Goal: Download file/media

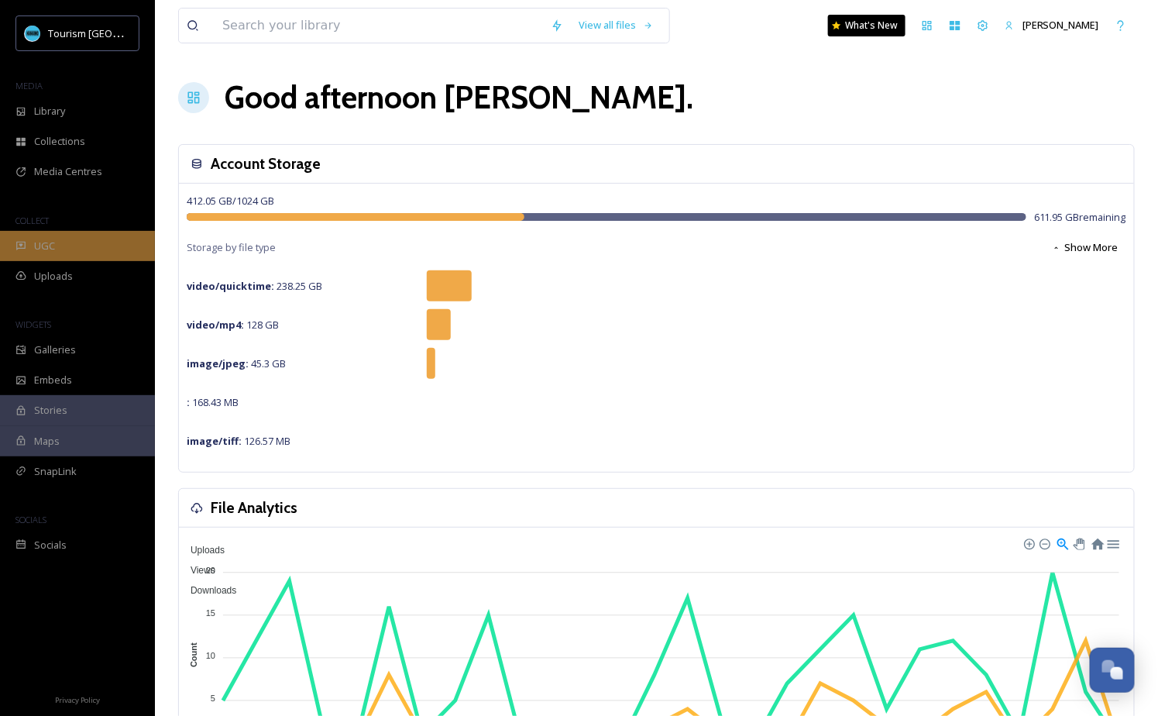
click at [98, 251] on div "UGC" at bounding box center [77, 246] width 155 height 30
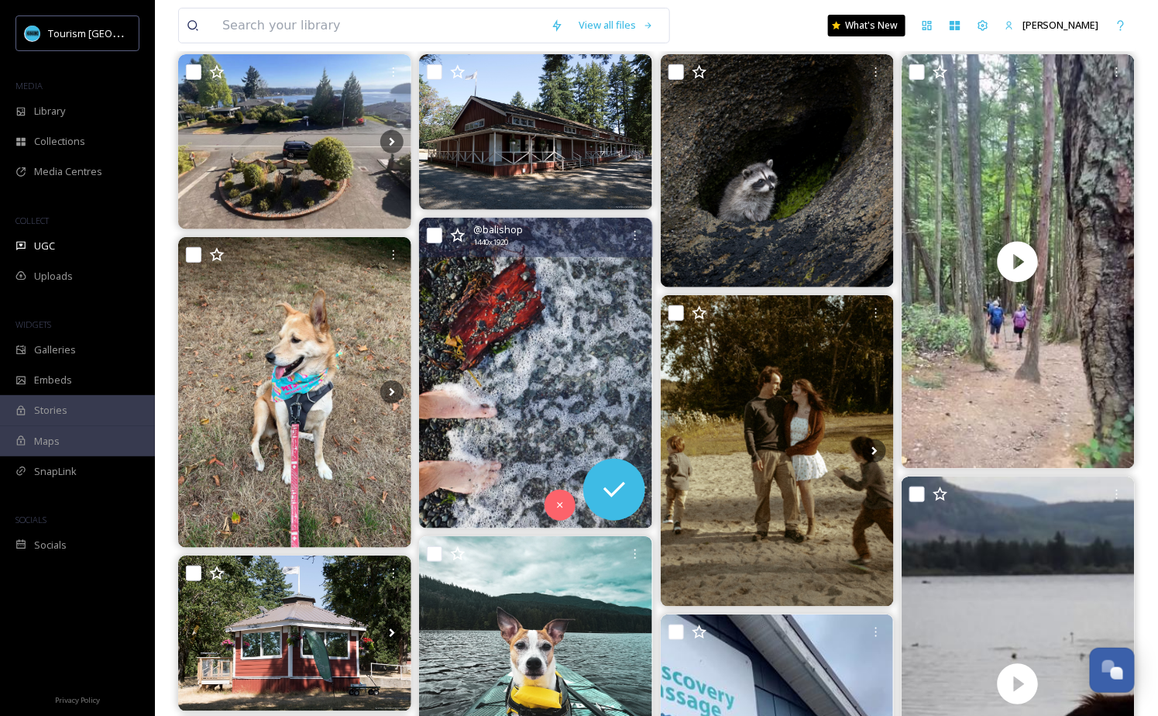
scroll to position [551, 0]
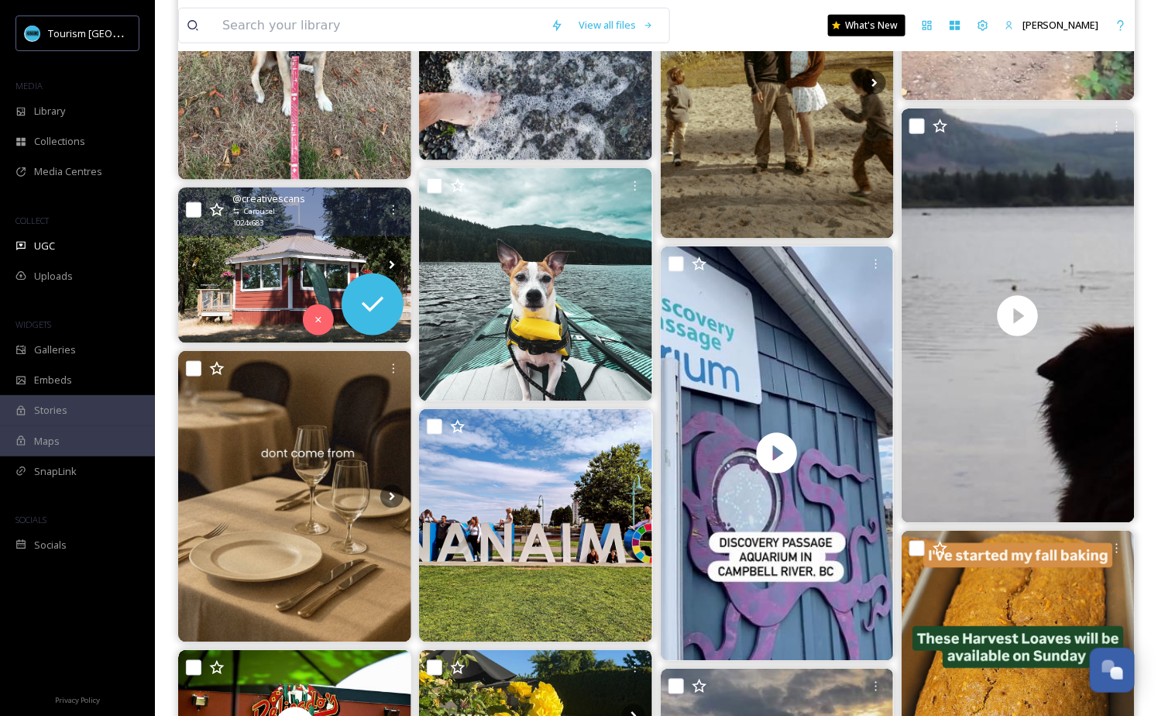
click at [346, 247] on img at bounding box center [294, 265] width 233 height 156
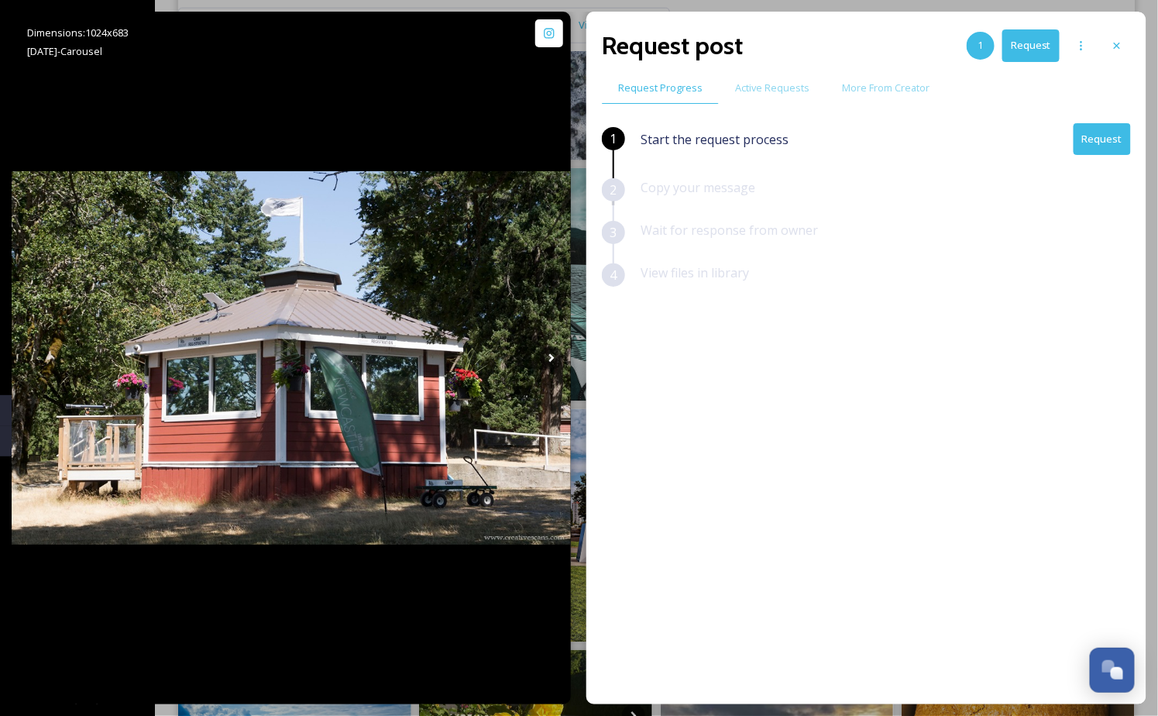
click at [1119, 44] on icon at bounding box center [1116, 45] width 12 height 12
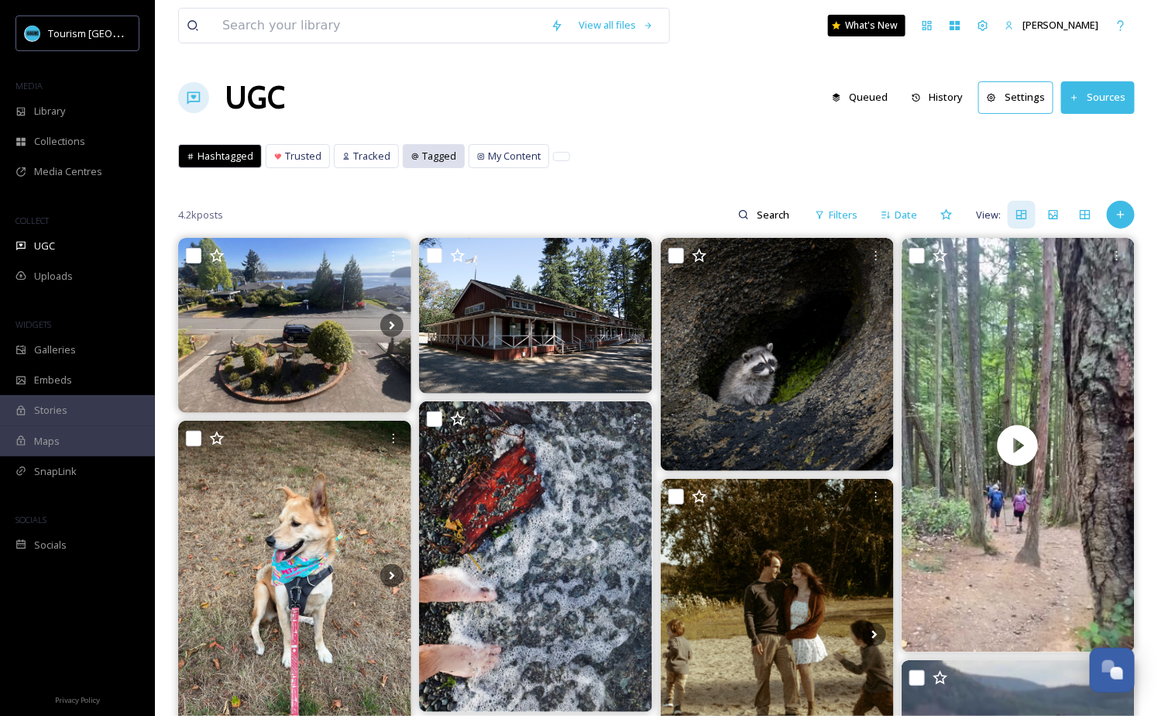
click at [430, 155] on span "Tagged" at bounding box center [439, 156] width 34 height 15
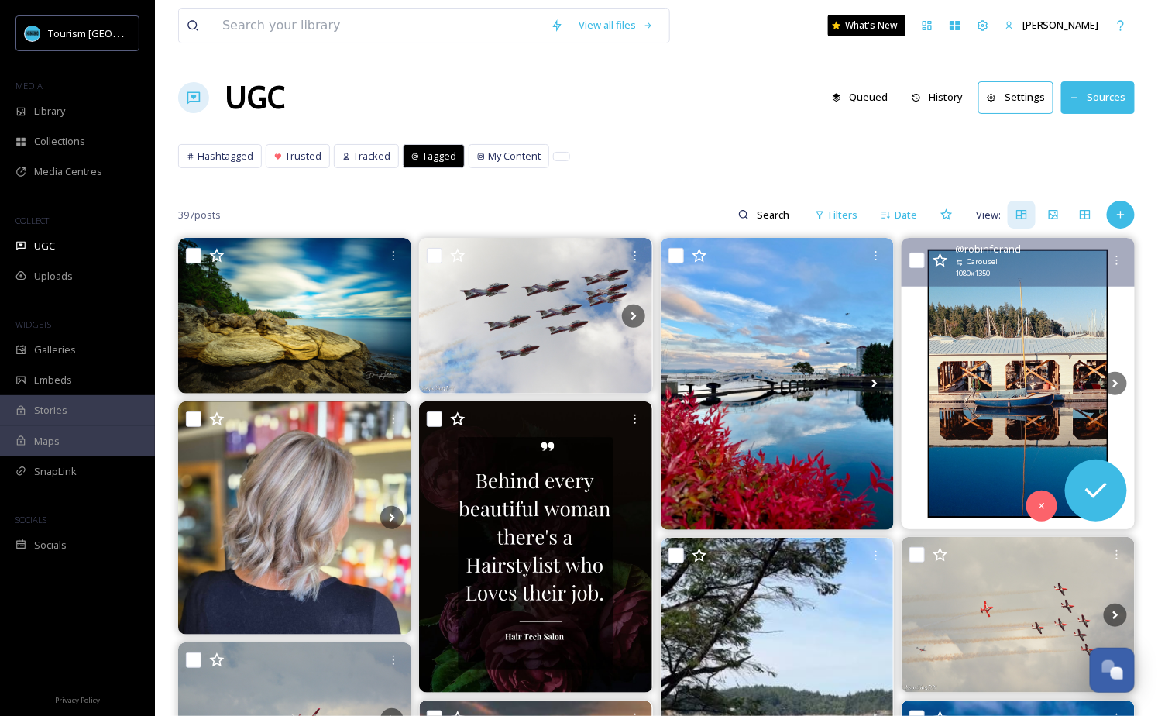
click at [1042, 359] on img at bounding box center [1017, 383] width 233 height 291
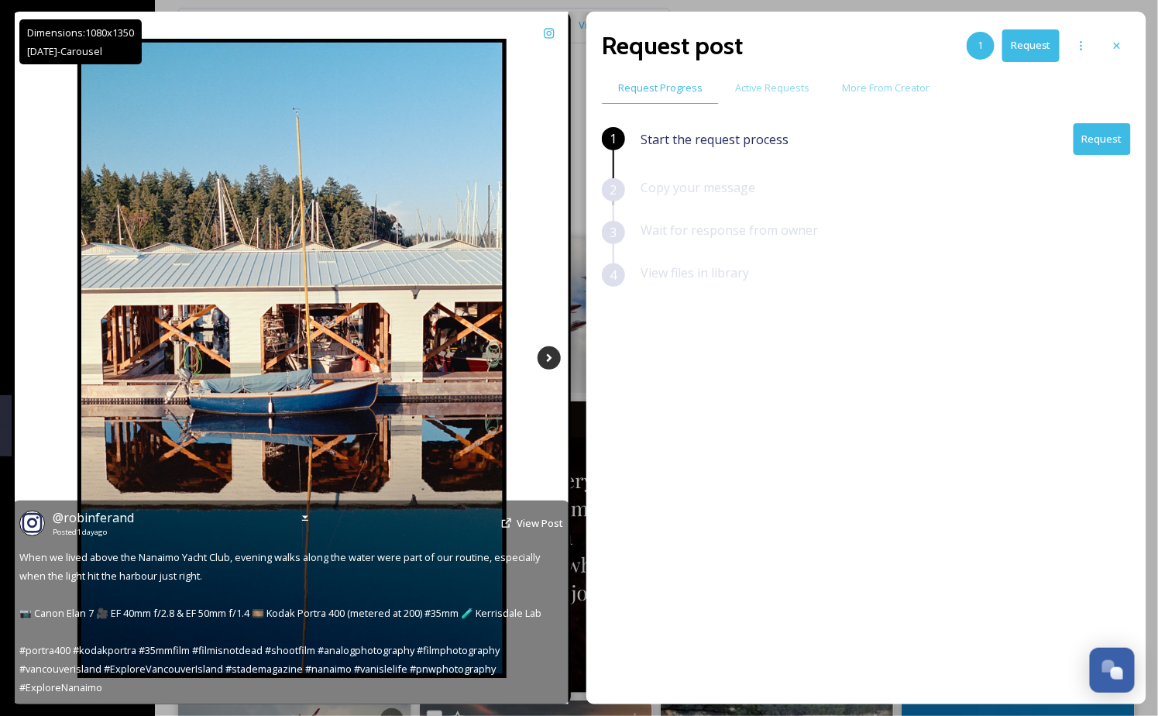
click at [554, 368] on icon at bounding box center [548, 357] width 23 height 23
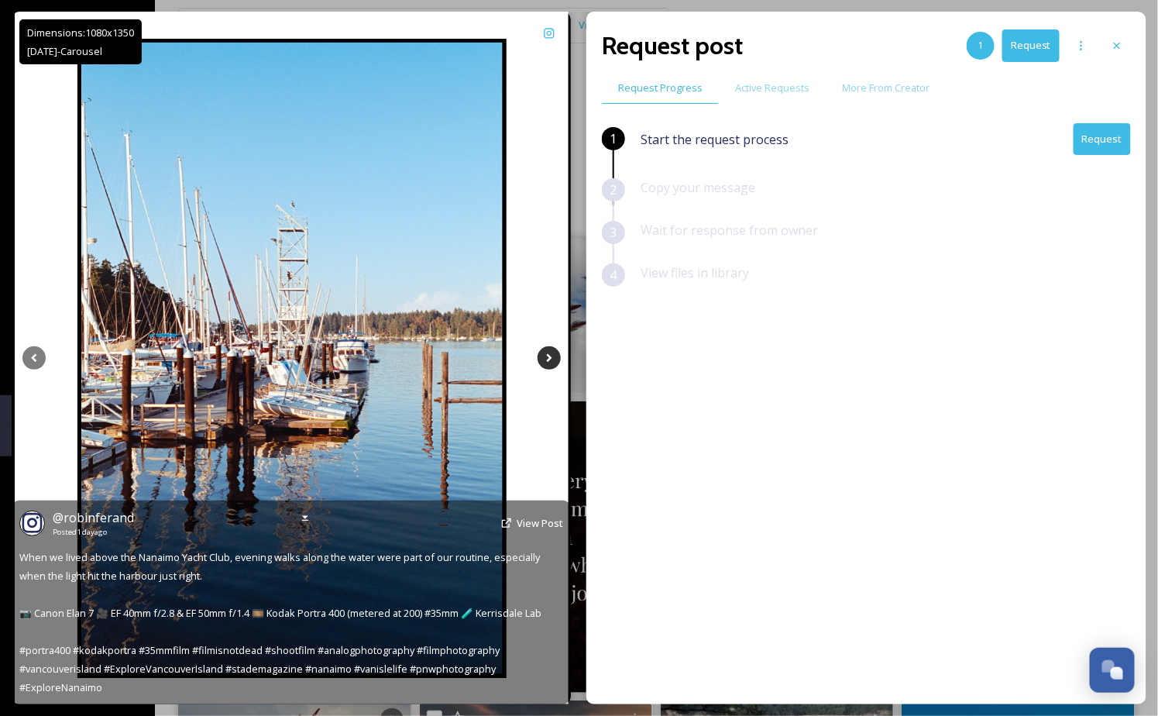
click at [554, 368] on icon at bounding box center [548, 357] width 23 height 23
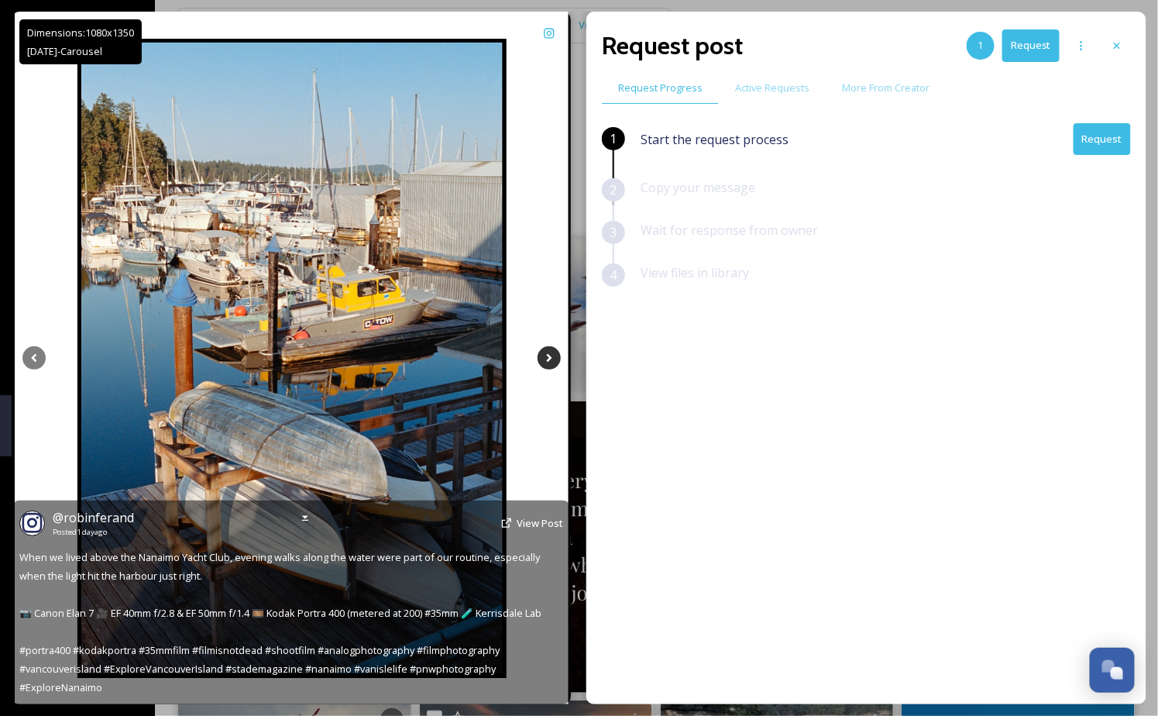
click at [554, 368] on icon at bounding box center [548, 357] width 23 height 23
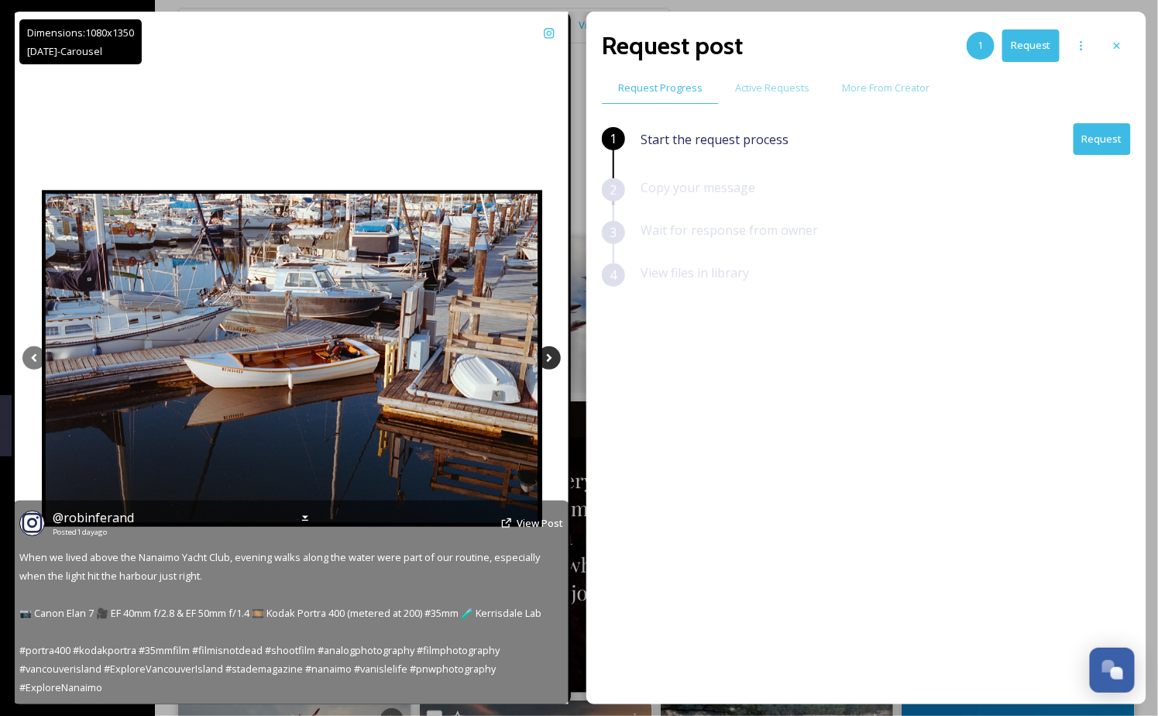
click at [554, 368] on icon at bounding box center [548, 357] width 23 height 23
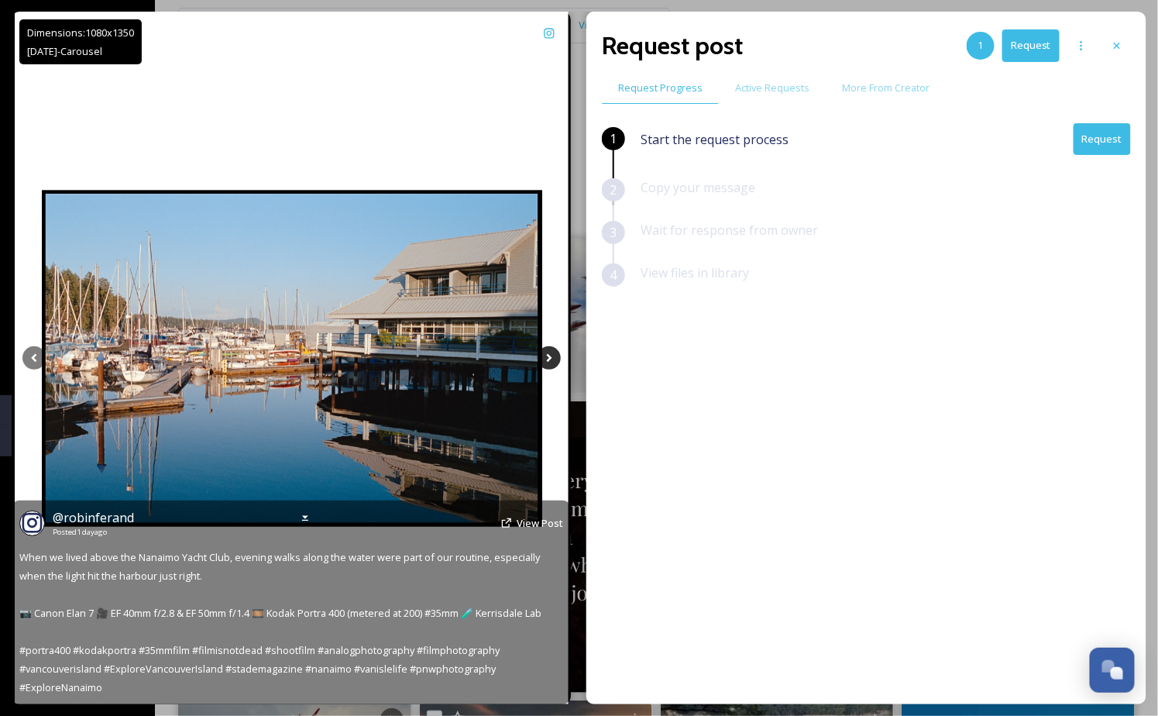
click at [554, 368] on icon at bounding box center [548, 357] width 23 height 23
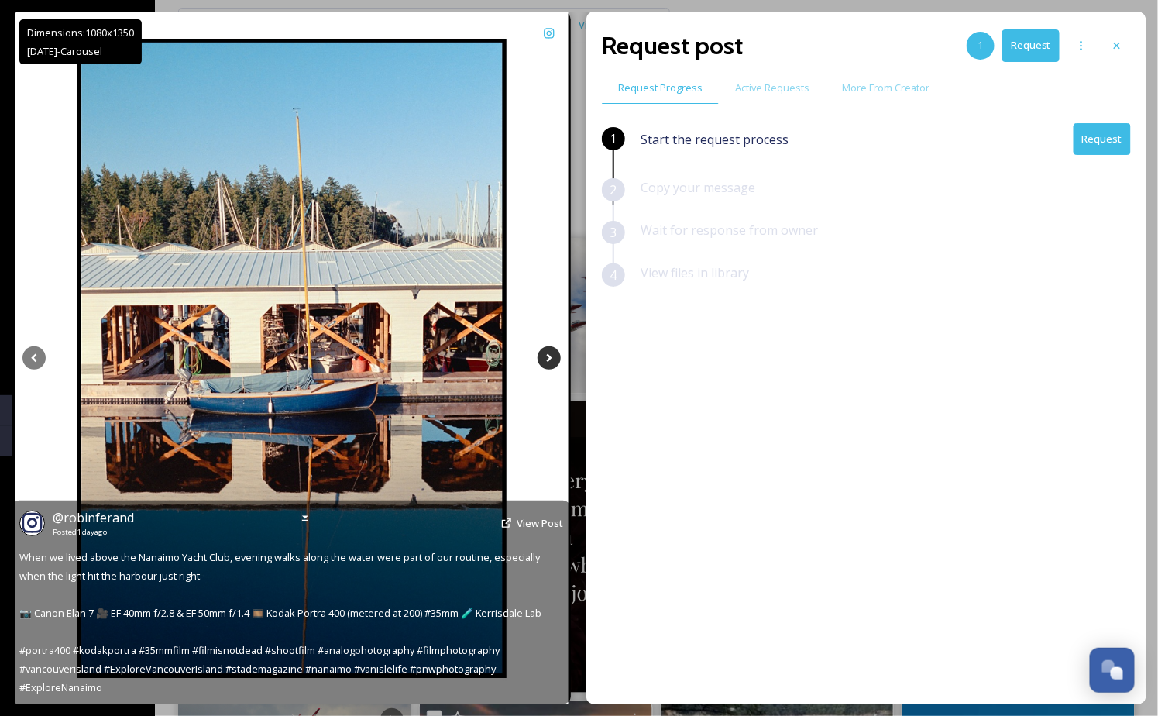
click at [554, 368] on icon at bounding box center [548, 357] width 23 height 23
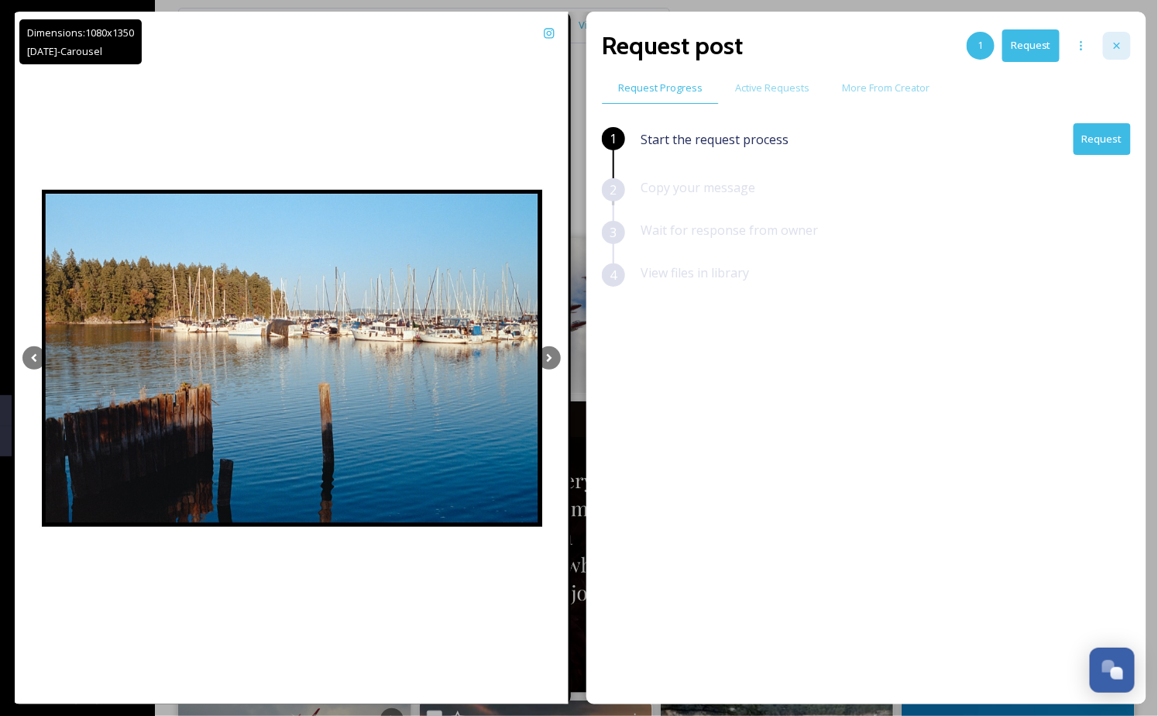
click at [1120, 43] on icon at bounding box center [1116, 45] width 12 height 12
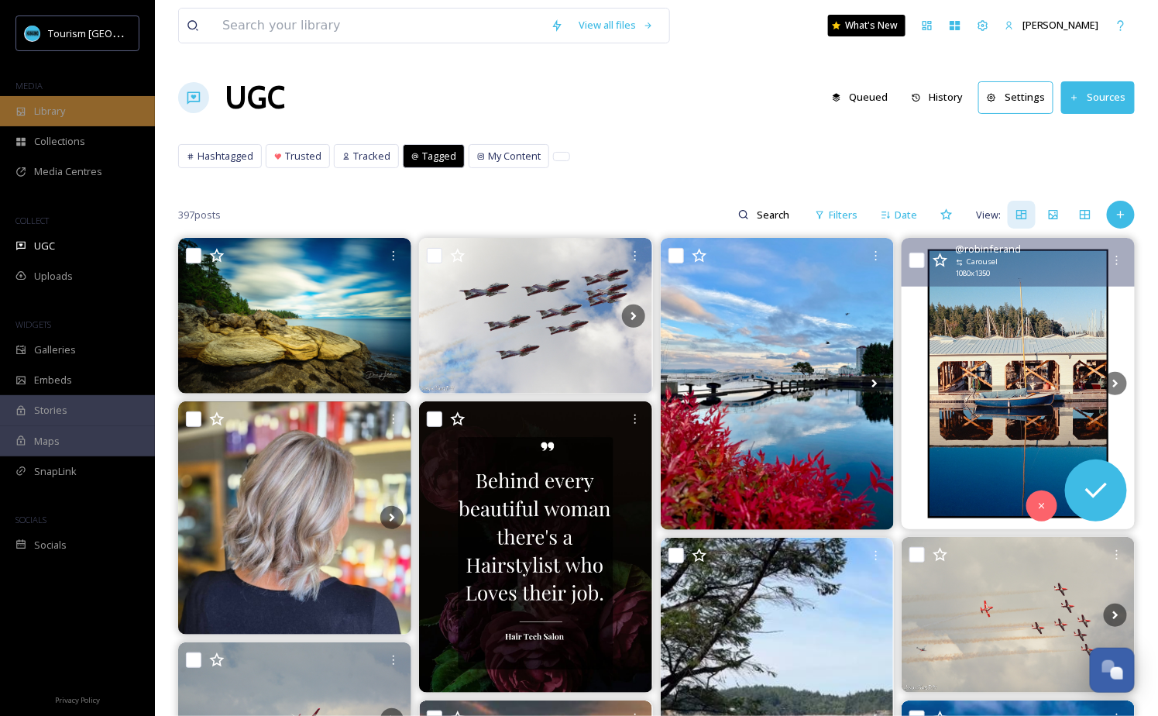
click at [101, 119] on div "Library" at bounding box center [77, 111] width 155 height 30
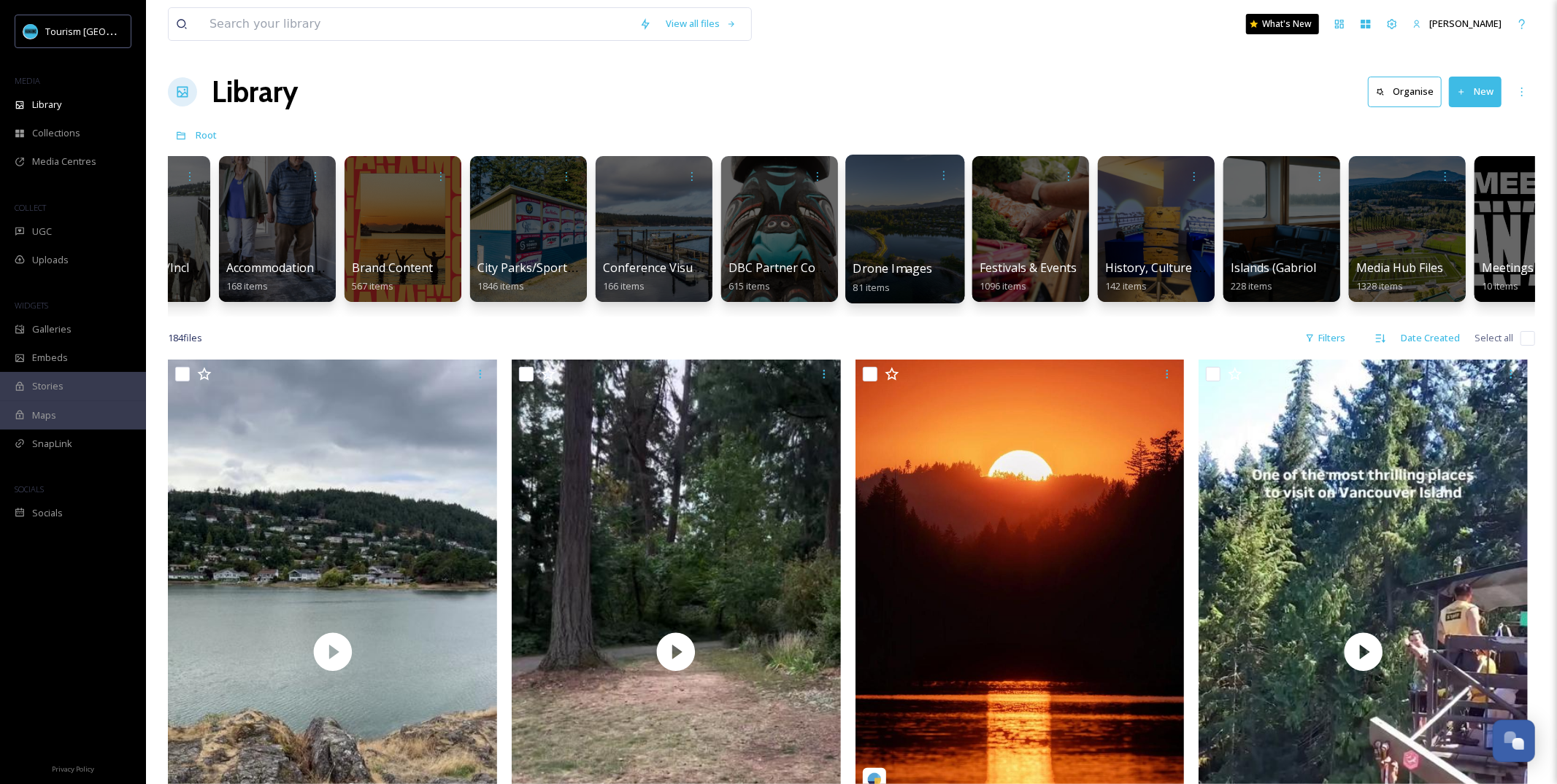
scroll to position [0, 91]
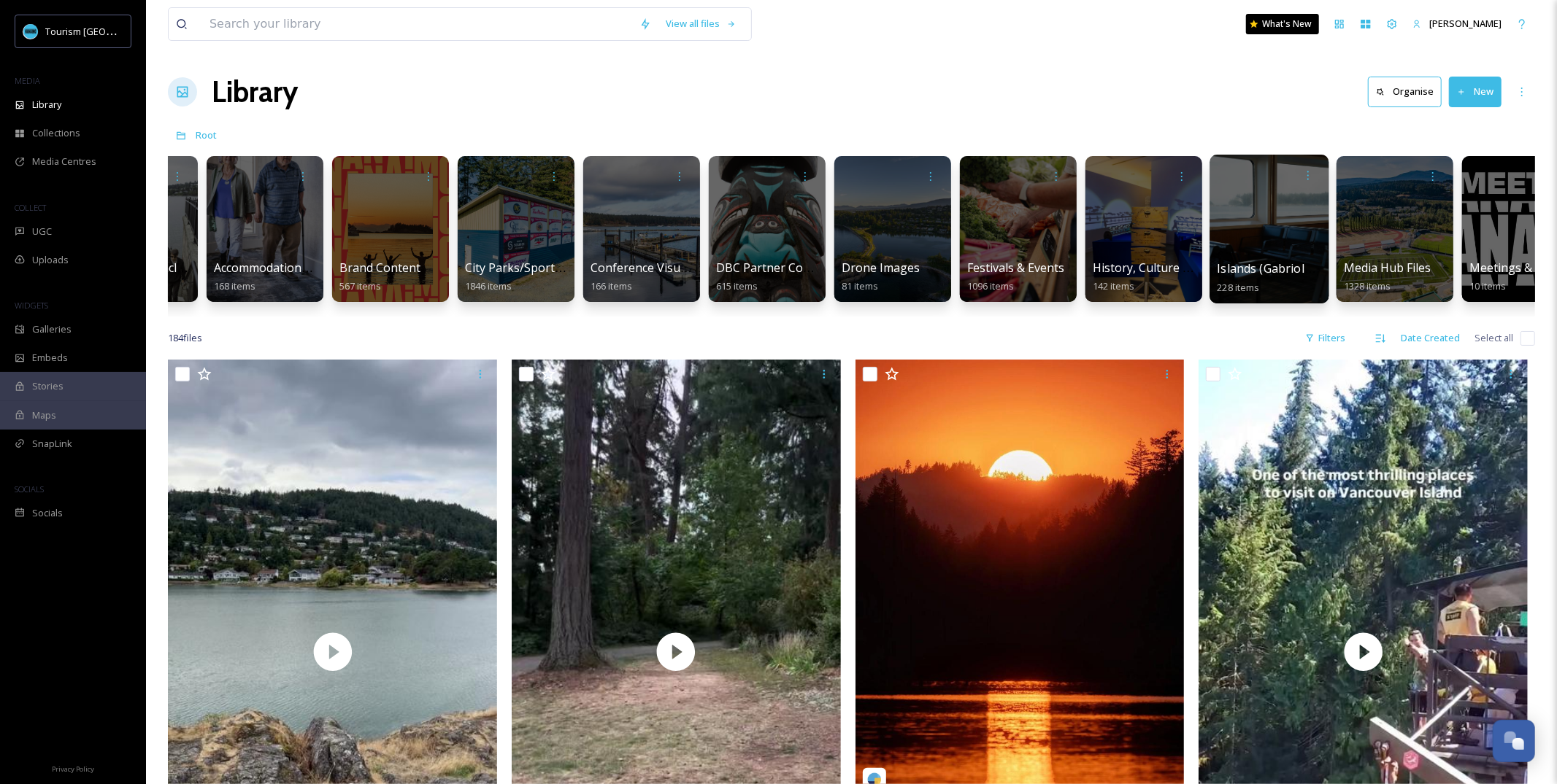
click at [1090, 242] on div at bounding box center [1269, 229] width 119 height 149
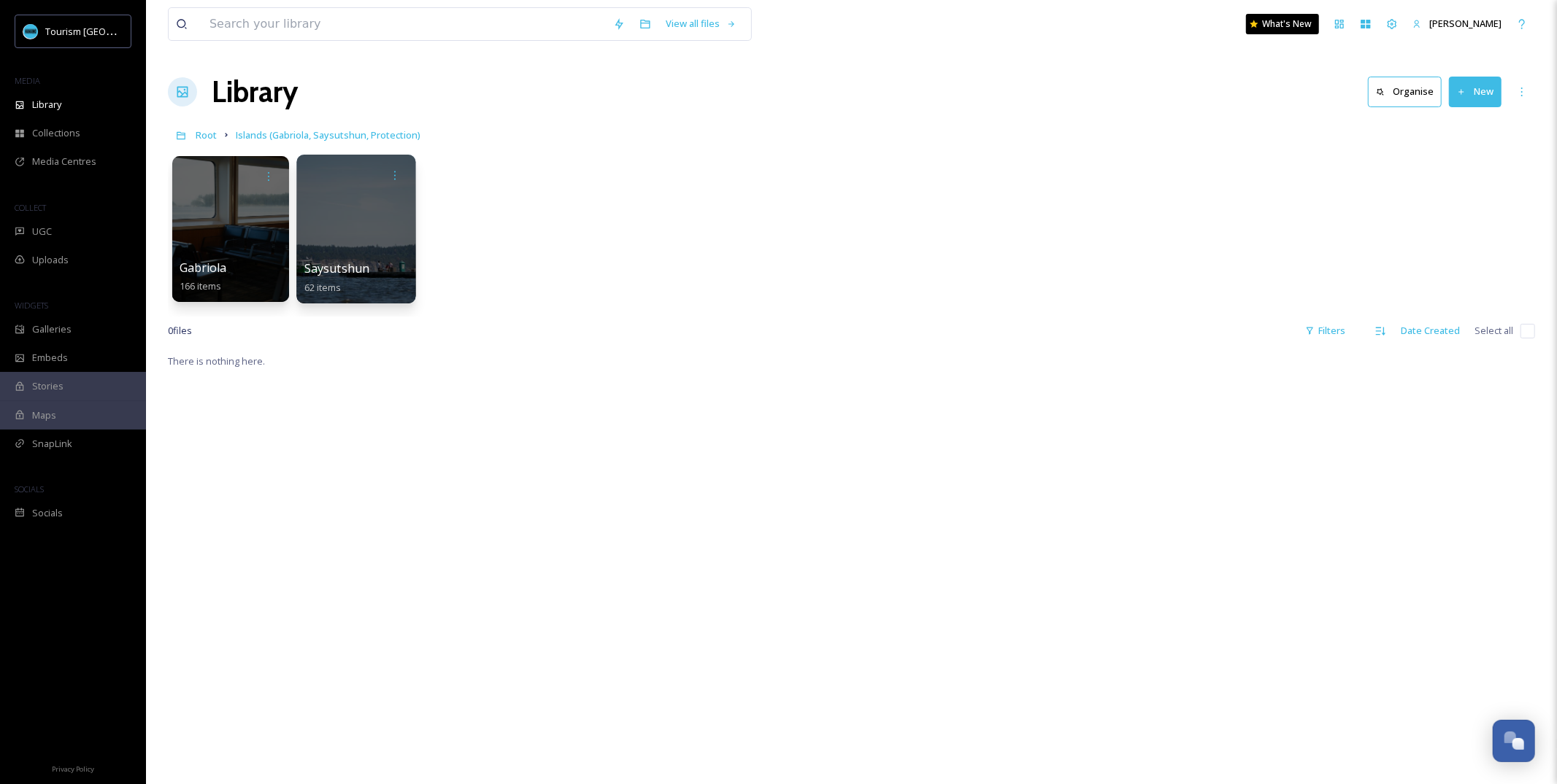
click at [350, 281] on div "Saysutshun 62 items" at bounding box center [356, 278] width 105 height 37
click at [341, 220] on div at bounding box center [355, 229] width 119 height 149
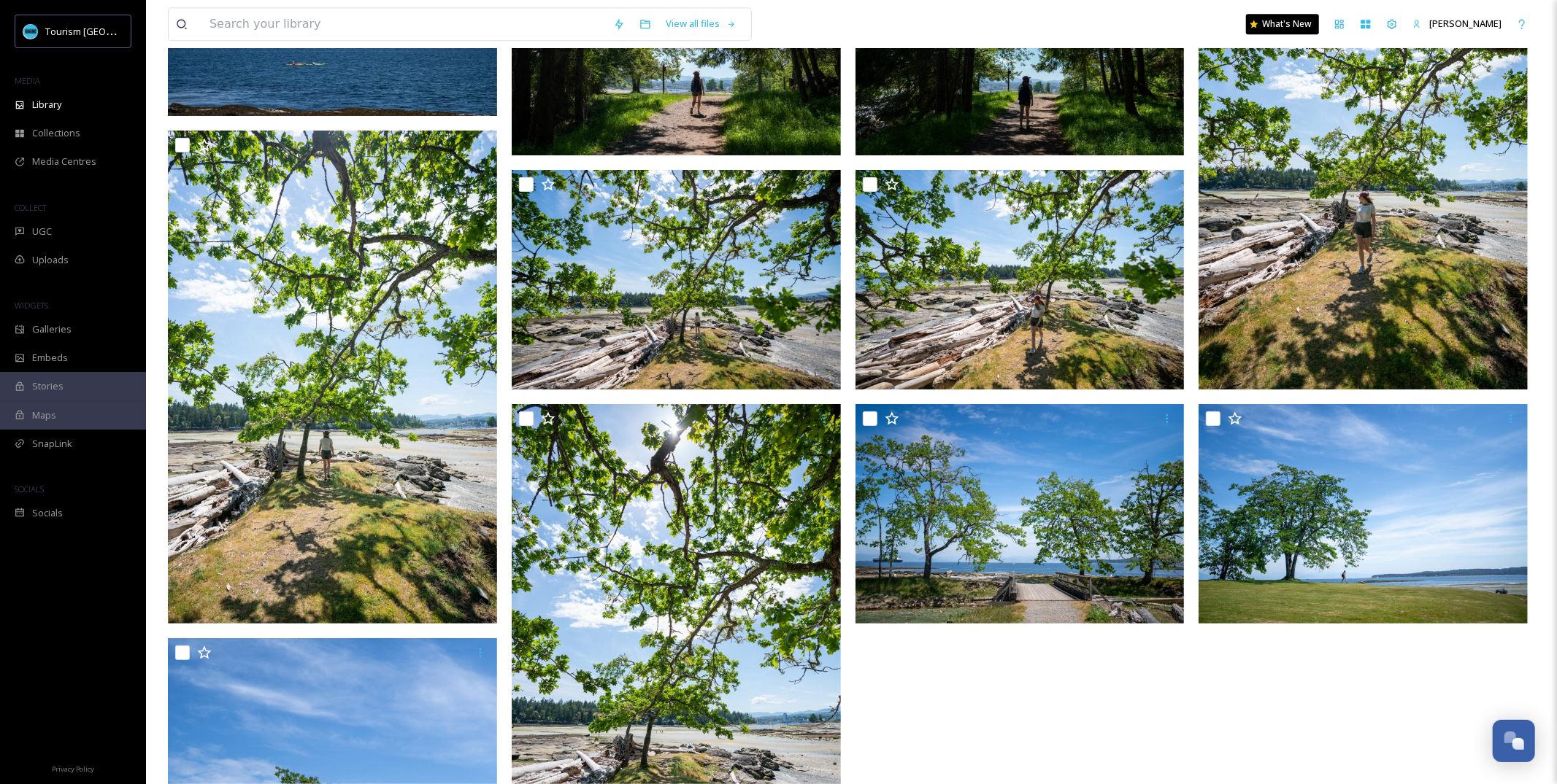
scroll to position [3717, 0]
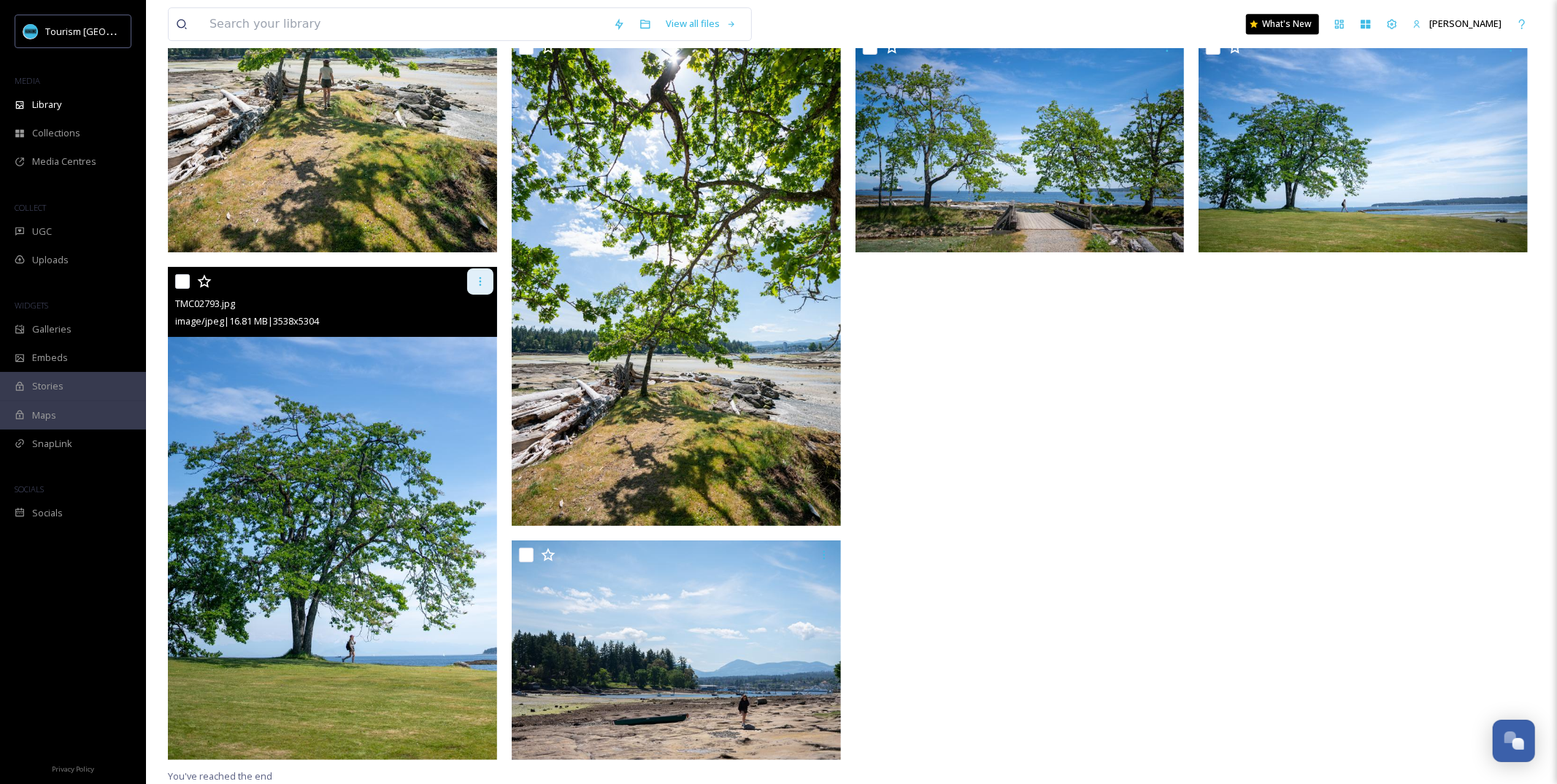
click at [481, 283] on icon at bounding box center [480, 282] width 11 height 11
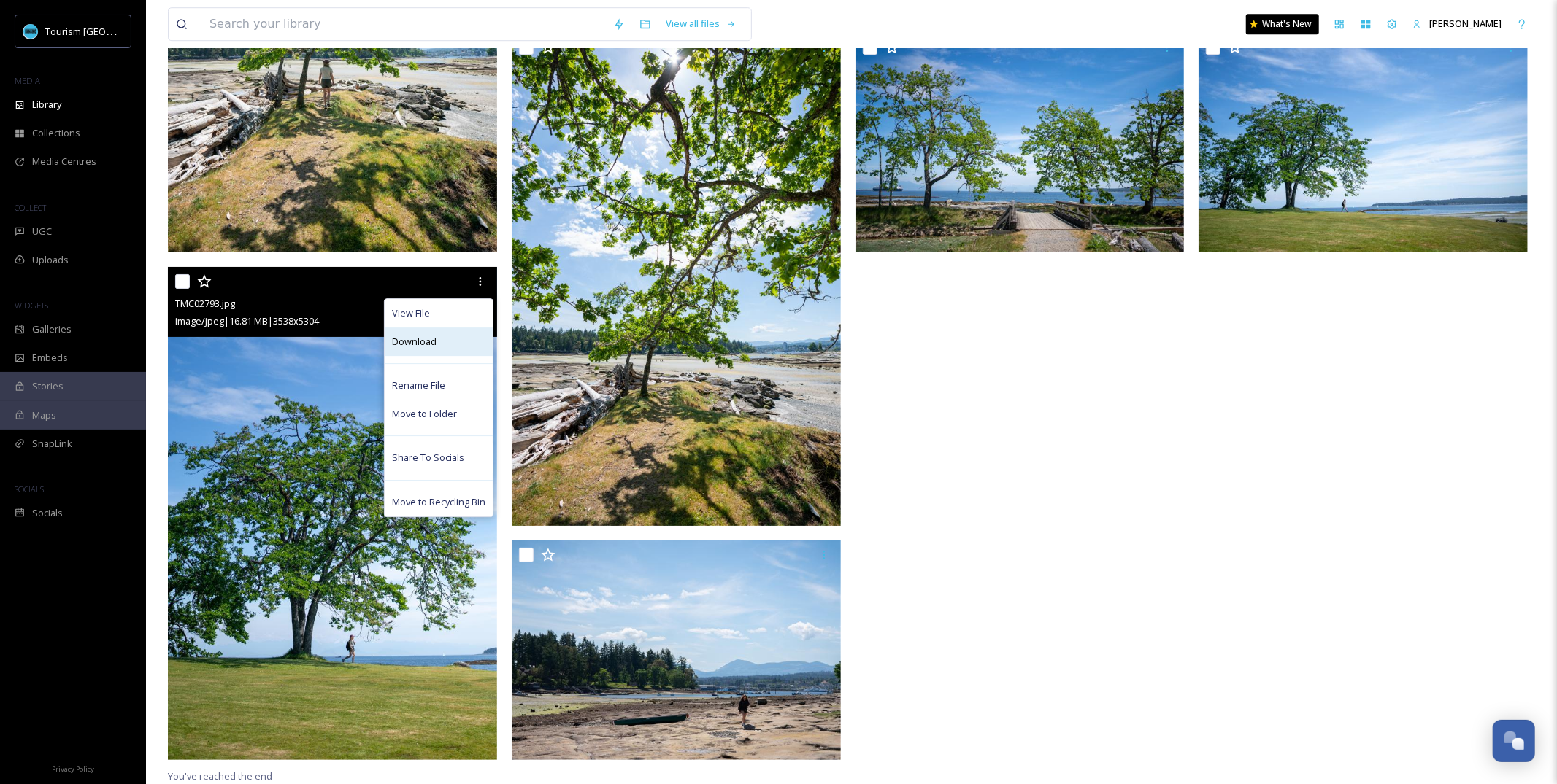
click at [473, 340] on div "Download" at bounding box center [438, 342] width 108 height 28
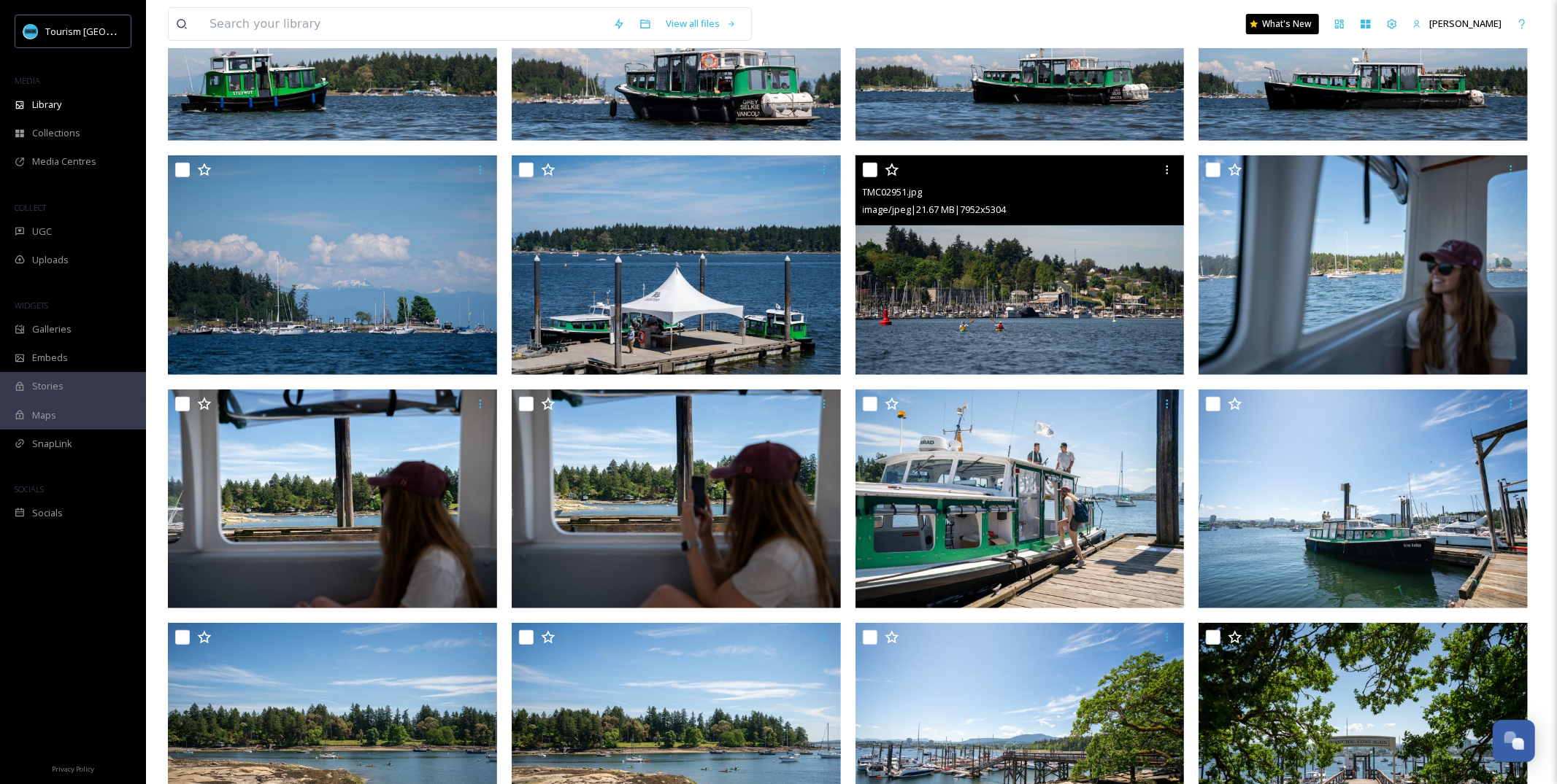
scroll to position [516, 0]
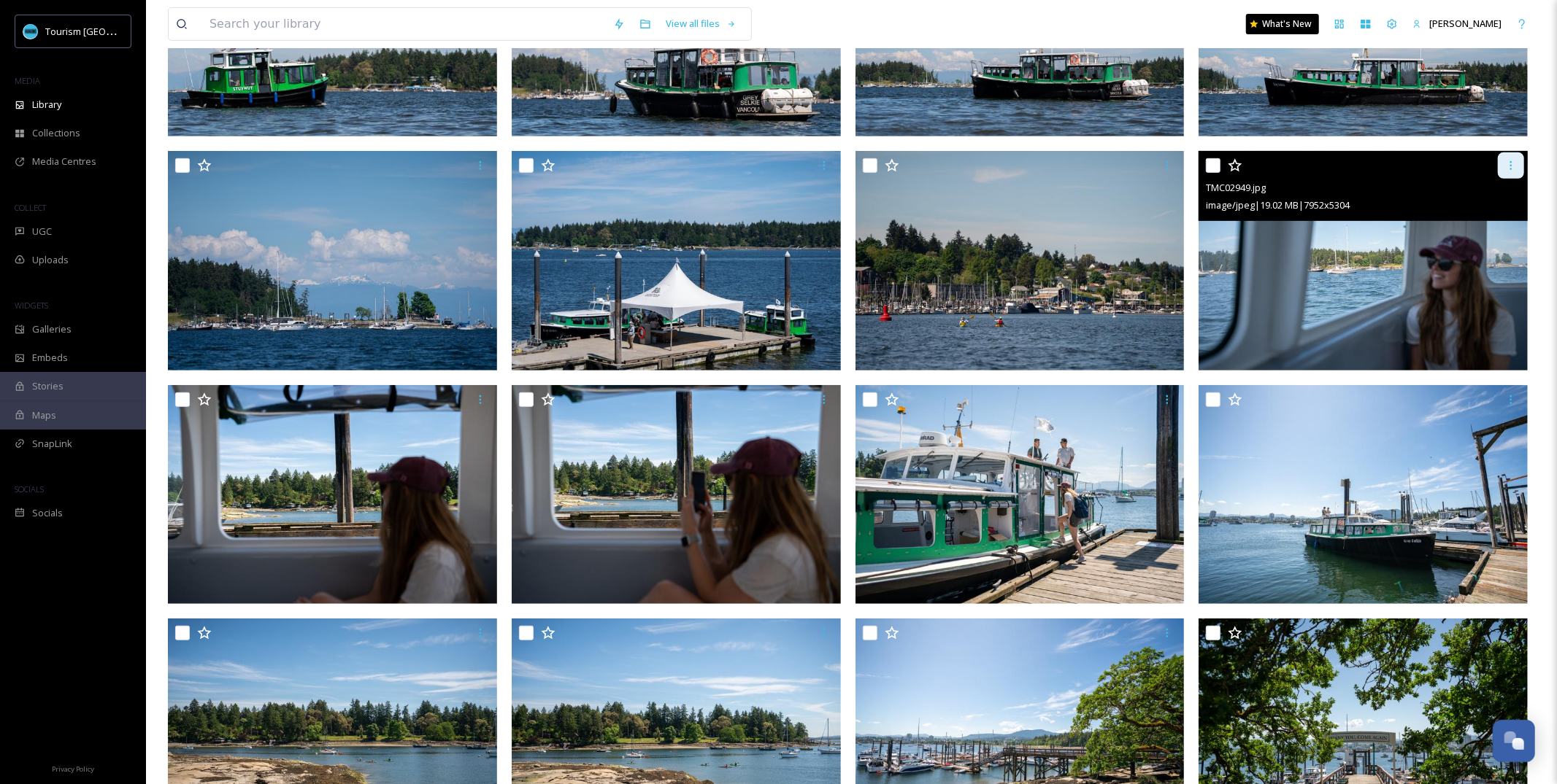
click at [1090, 167] on icon at bounding box center [1511, 166] width 11 height 11
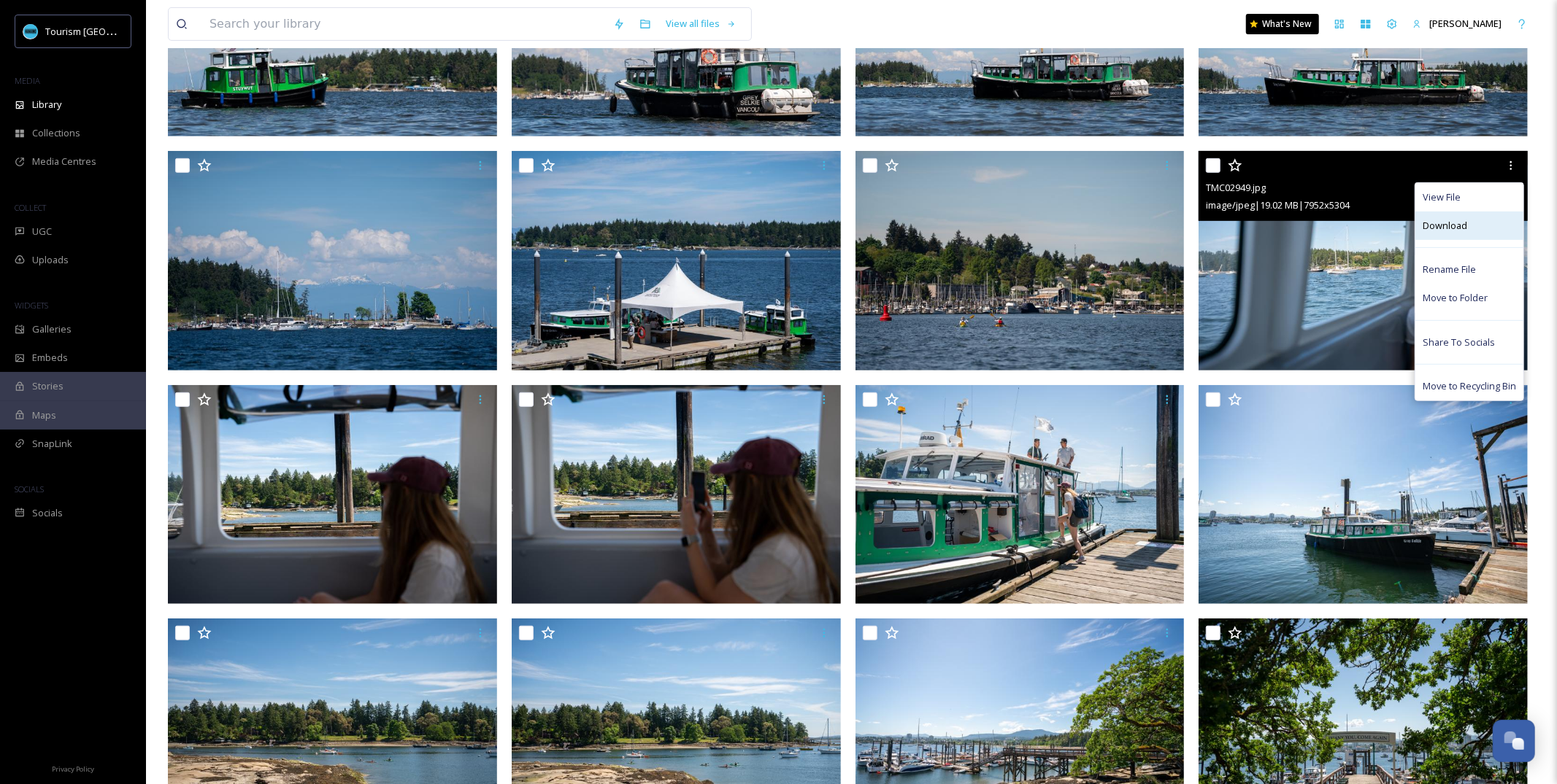
click at [1090, 225] on span "Download" at bounding box center [1444, 225] width 44 height 14
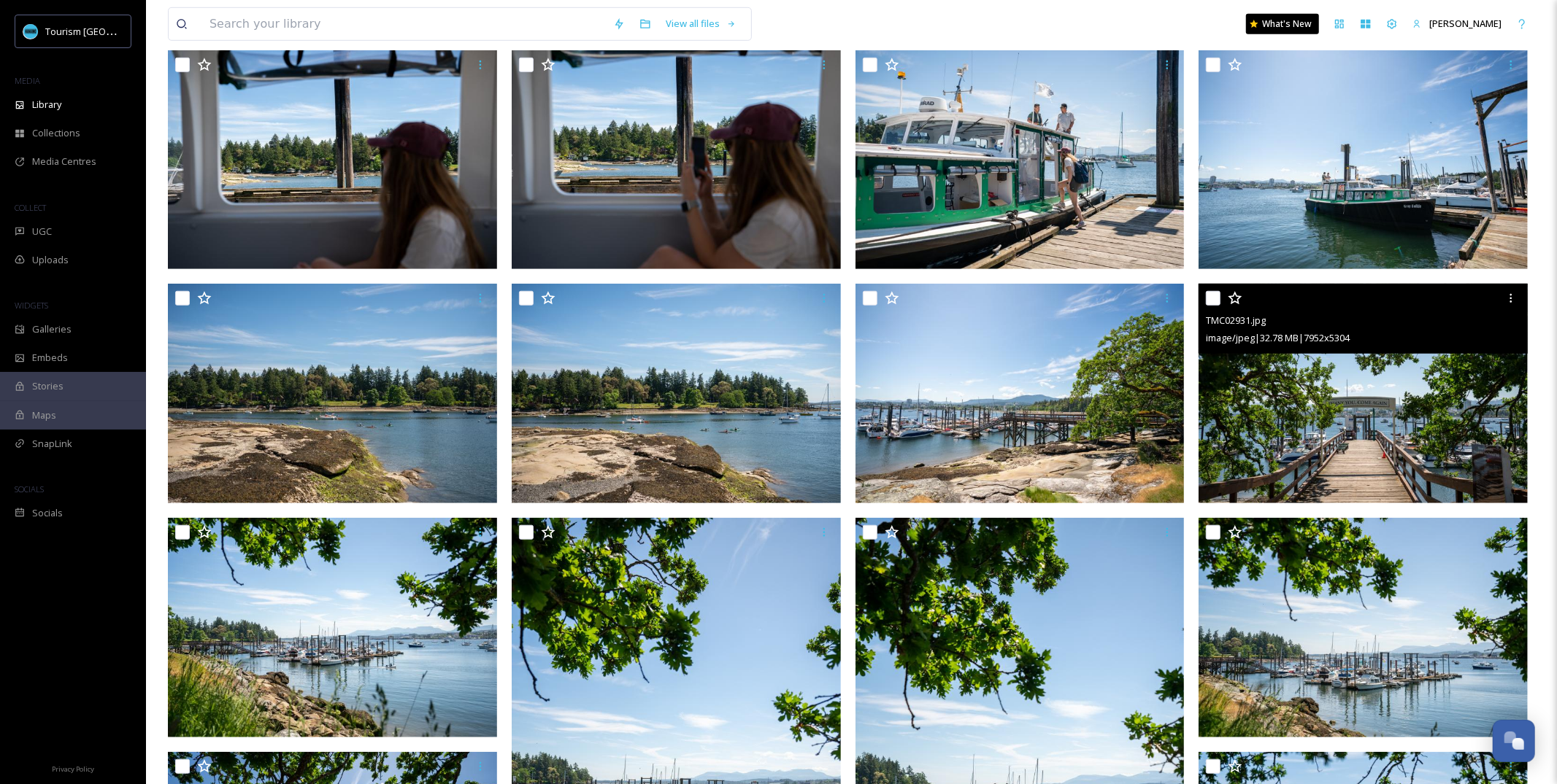
scroll to position [866, 0]
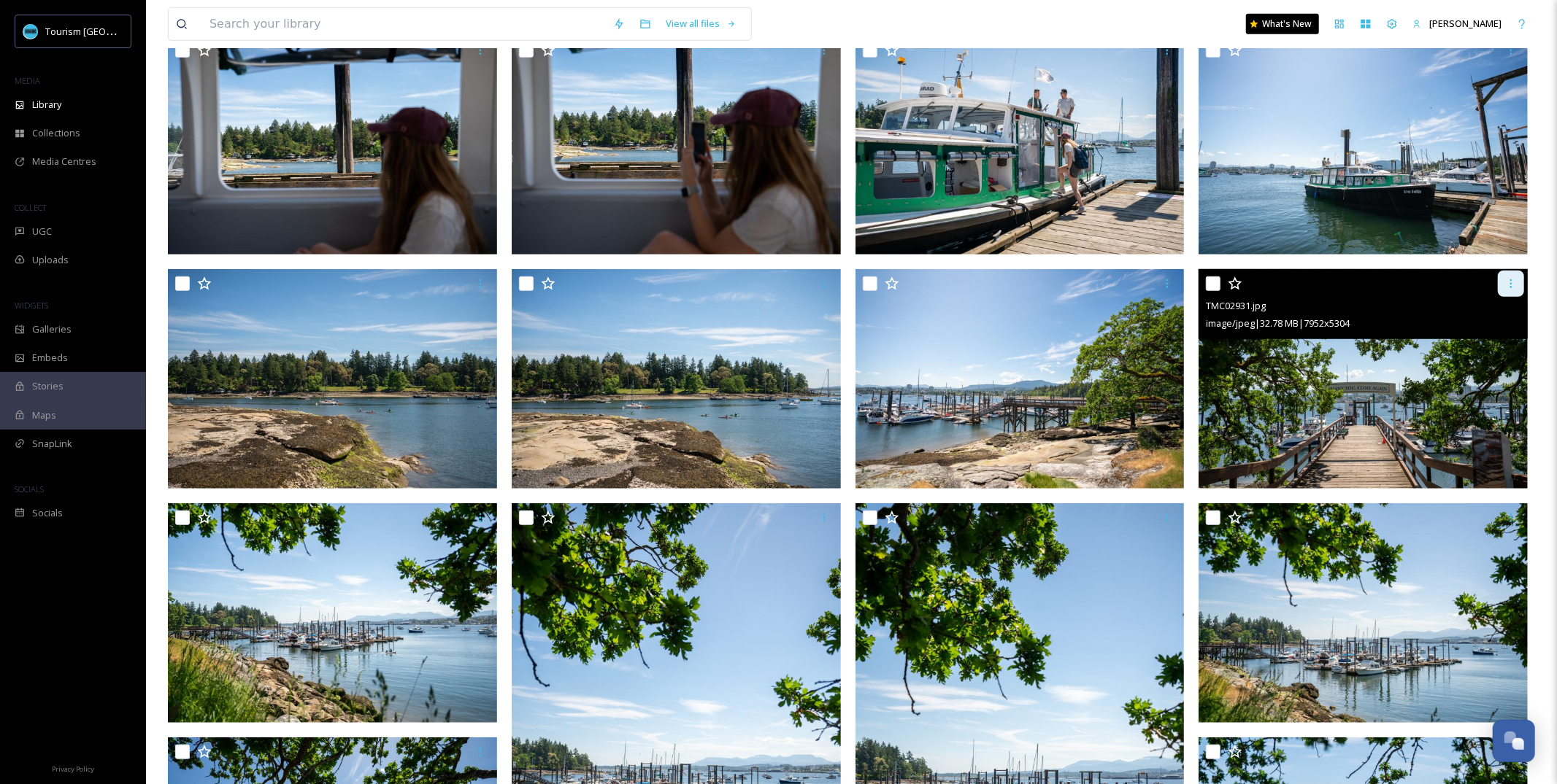
click at [1090, 286] on icon at bounding box center [1511, 284] width 11 height 11
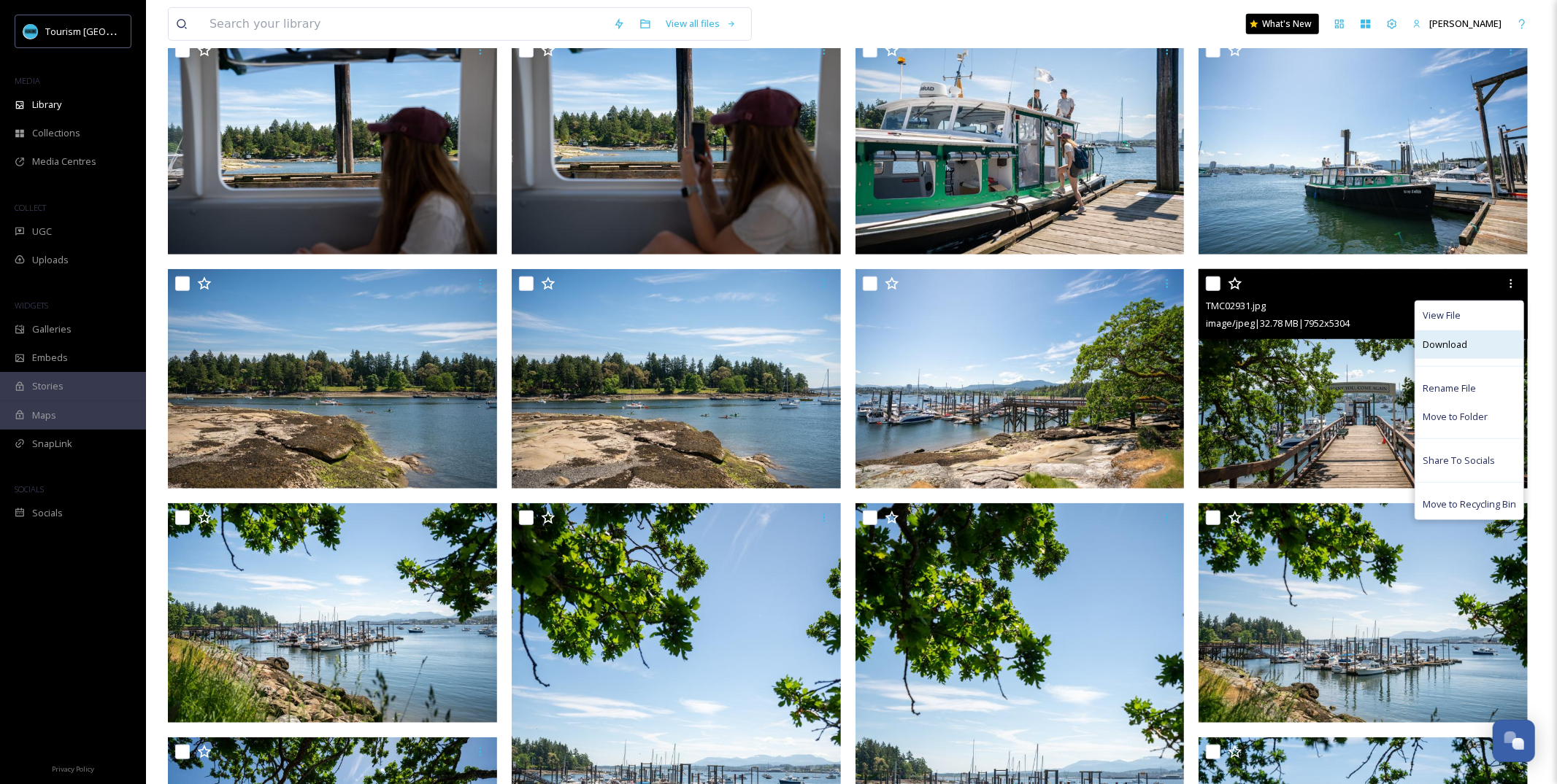
click at [1090, 351] on div "Download" at bounding box center [1469, 345] width 108 height 28
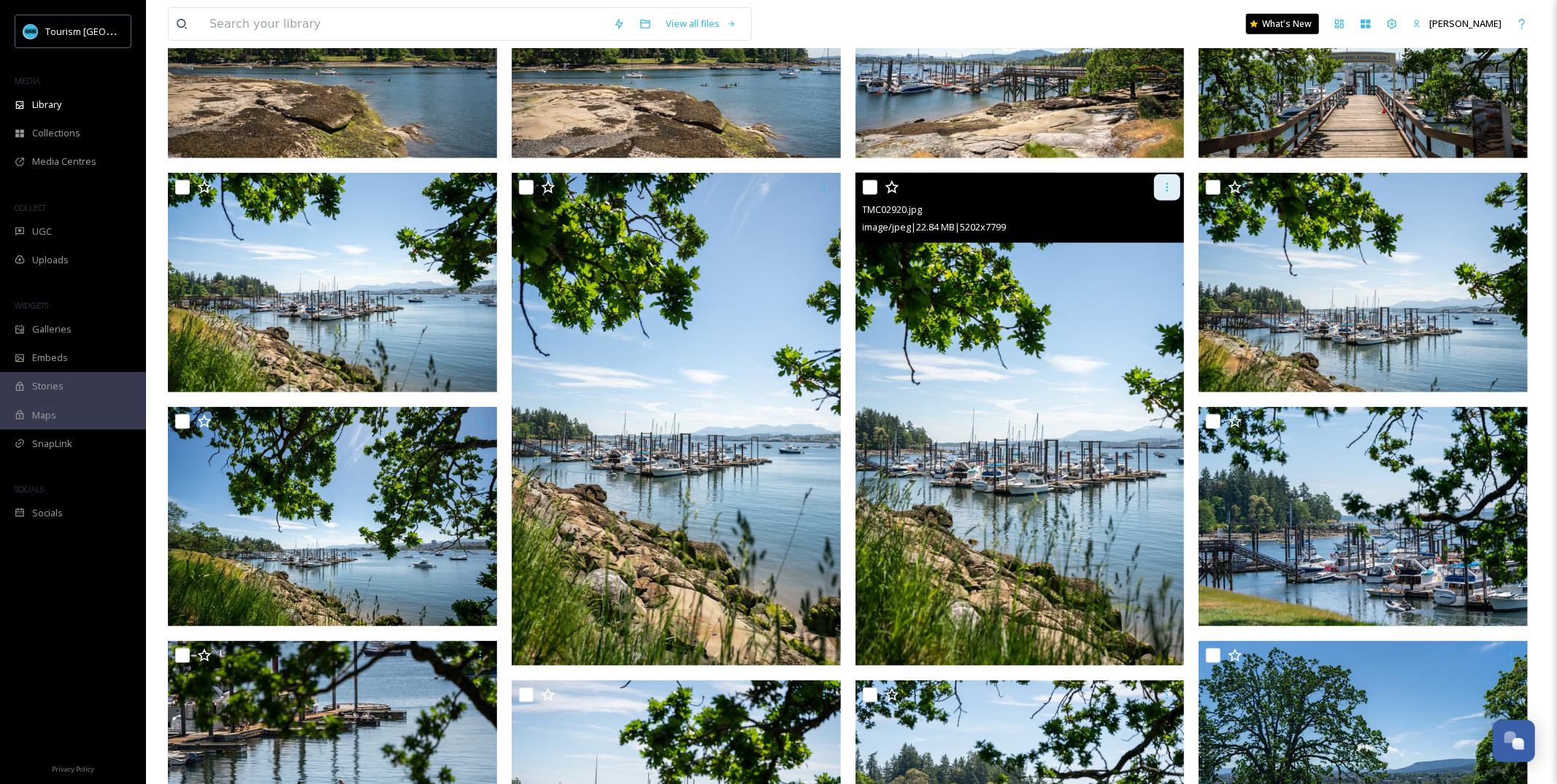
scroll to position [1221, 0]
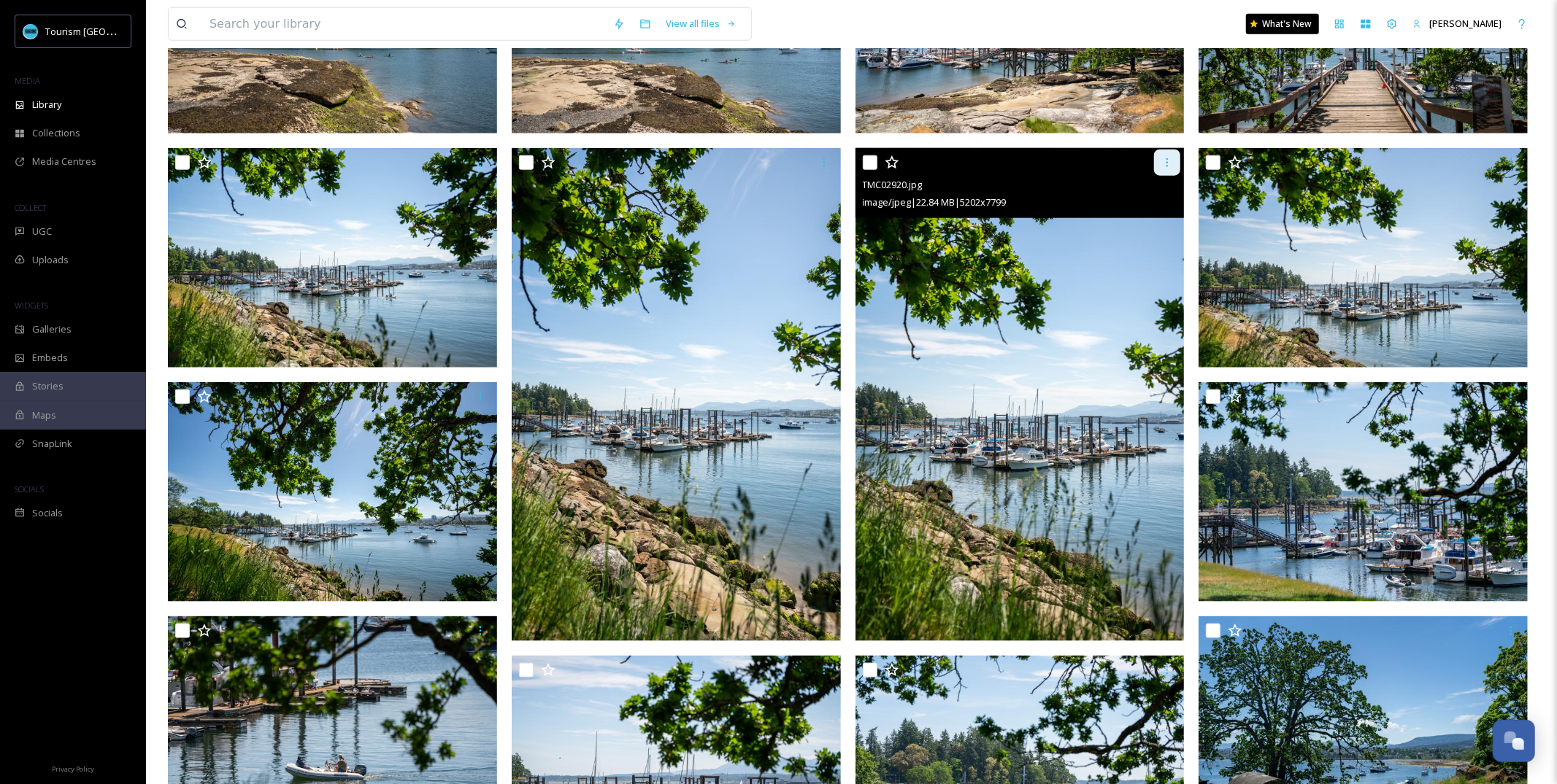
click at [1090, 160] on icon at bounding box center [1167, 162] width 11 height 11
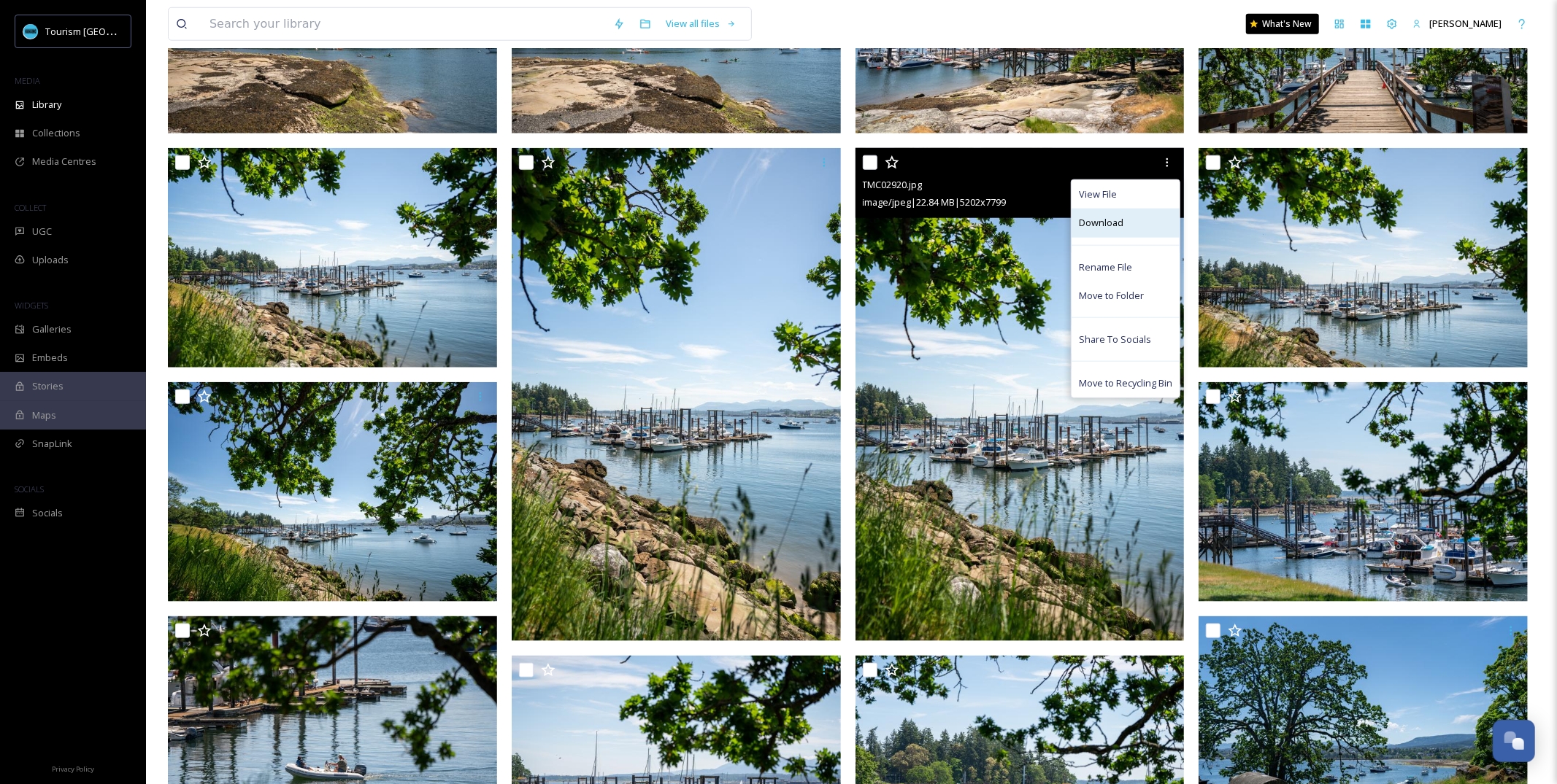
click at [1090, 228] on span "Download" at bounding box center [1101, 222] width 44 height 14
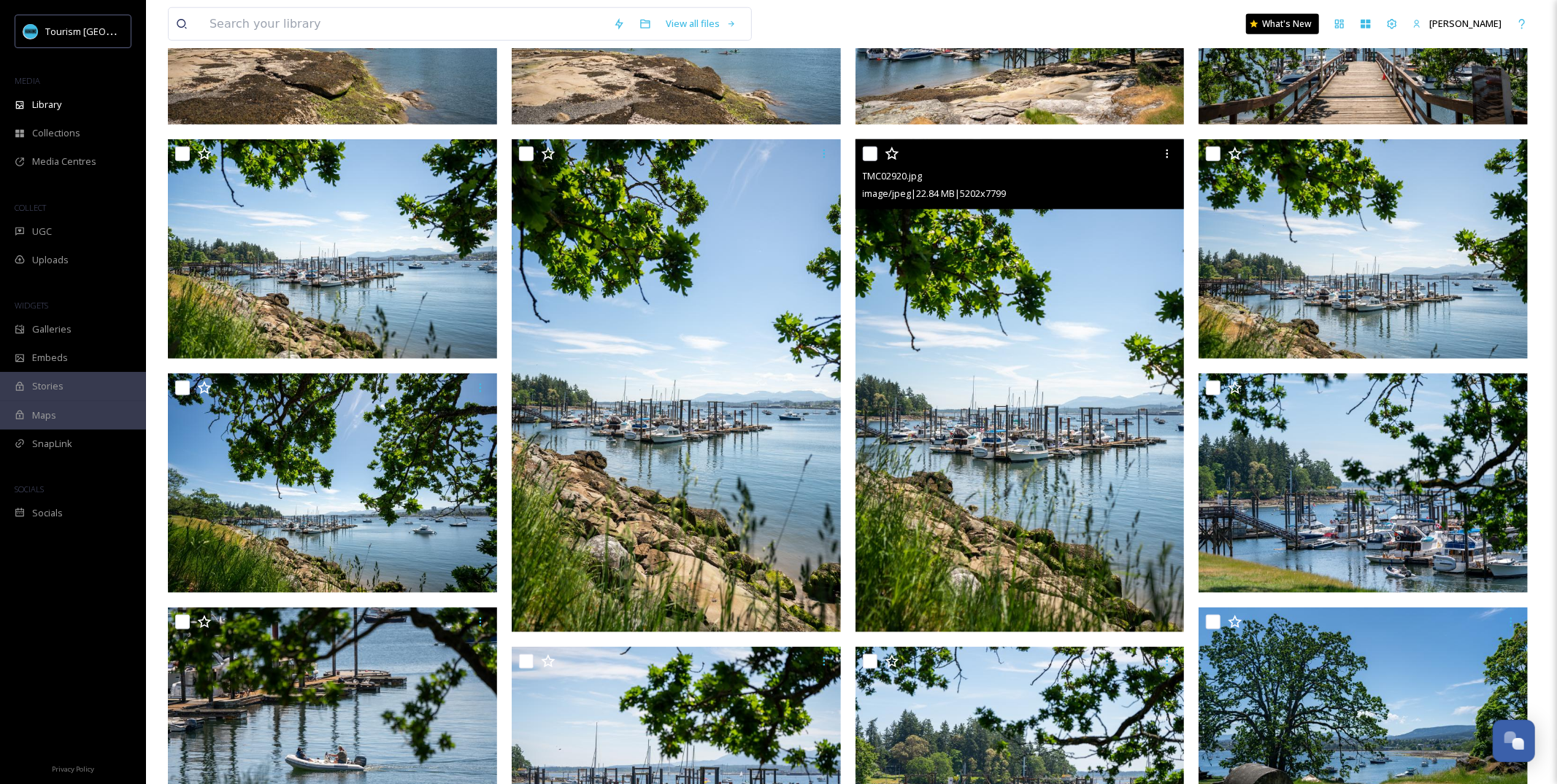
scroll to position [1345, 0]
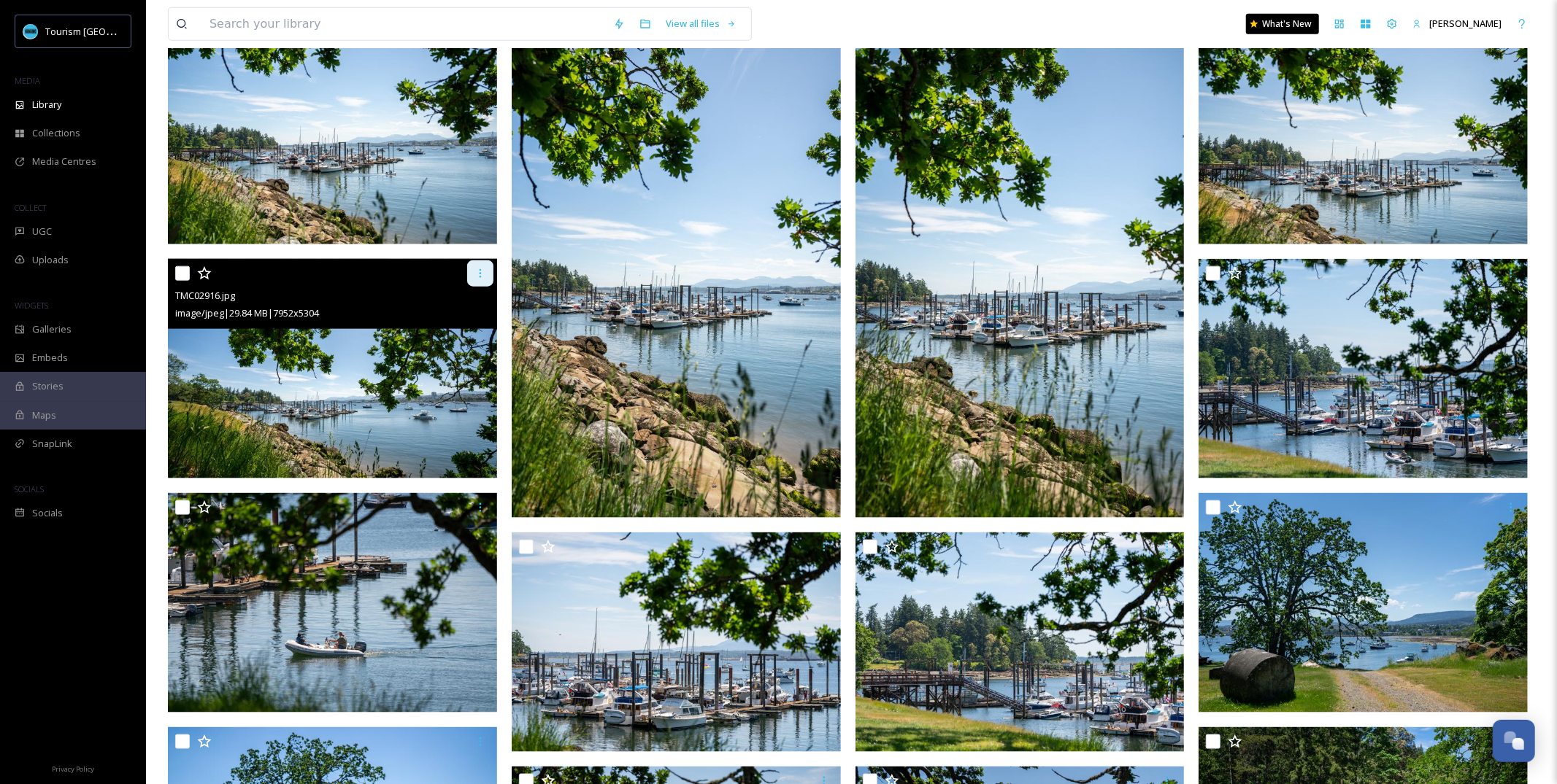
click at [483, 281] on div at bounding box center [481, 273] width 26 height 26
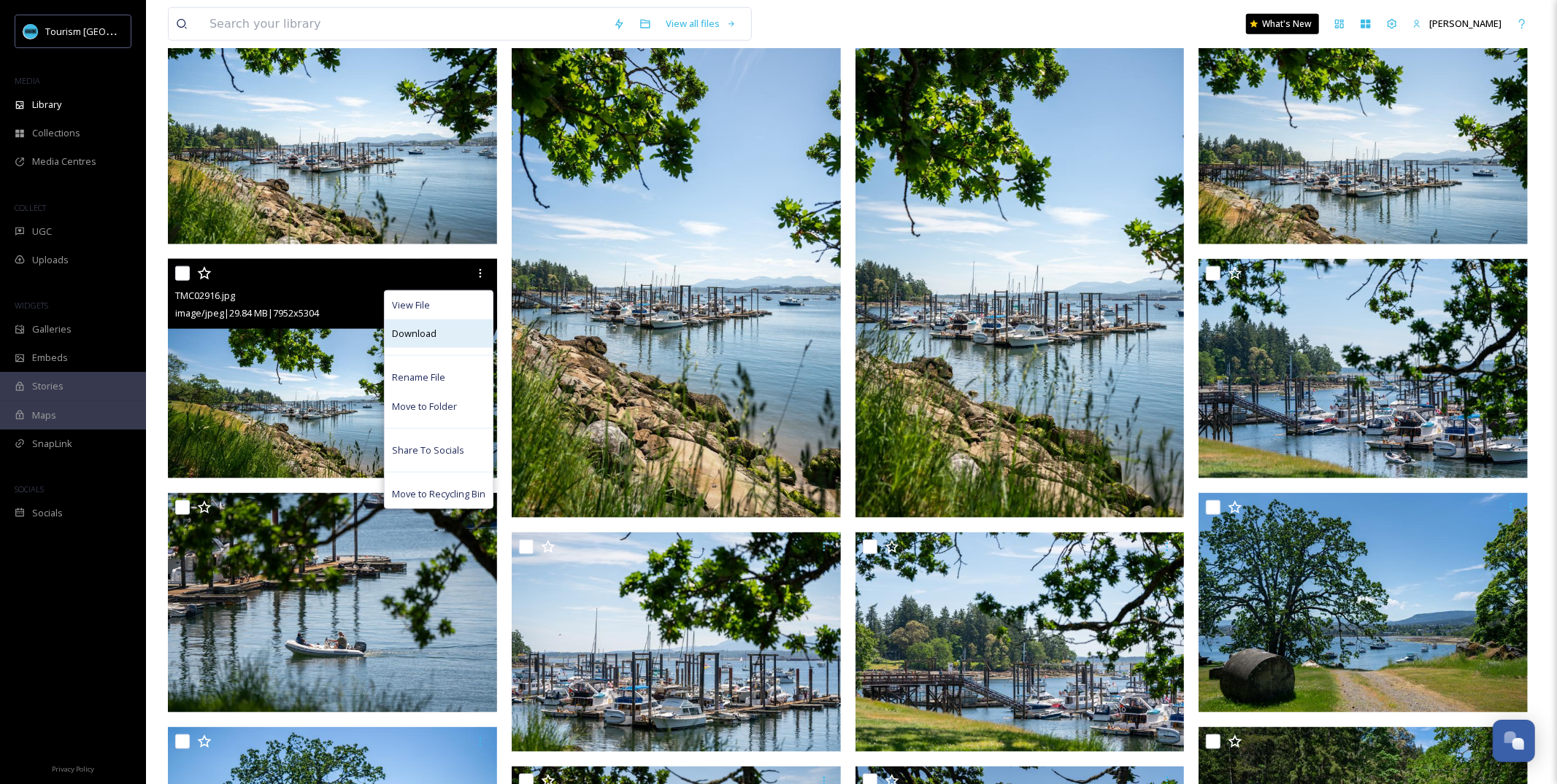
click at [483, 337] on div "Download" at bounding box center [438, 334] width 108 height 28
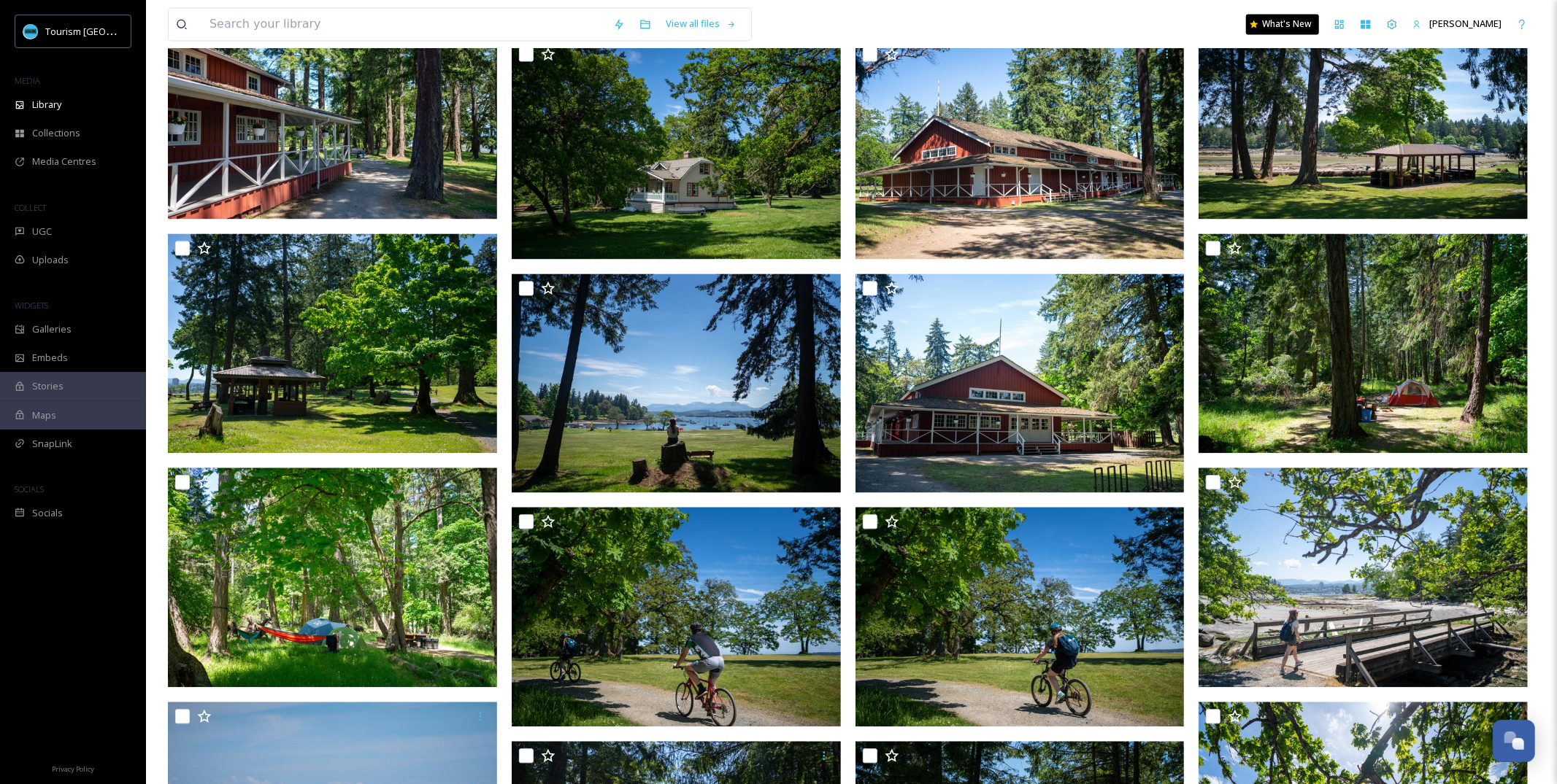
scroll to position [2541, 0]
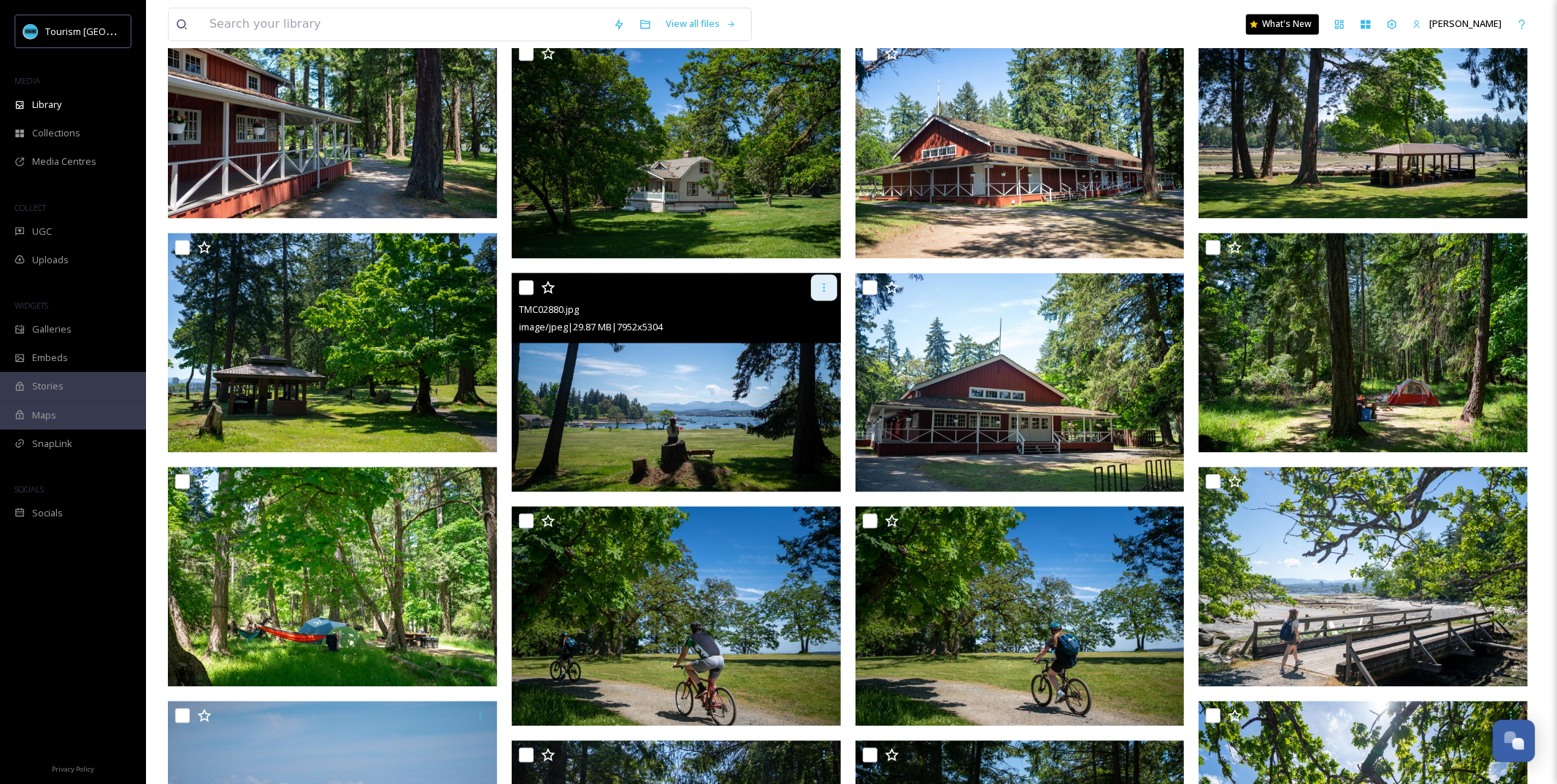
click at [826, 282] on icon at bounding box center [824, 287] width 11 height 11
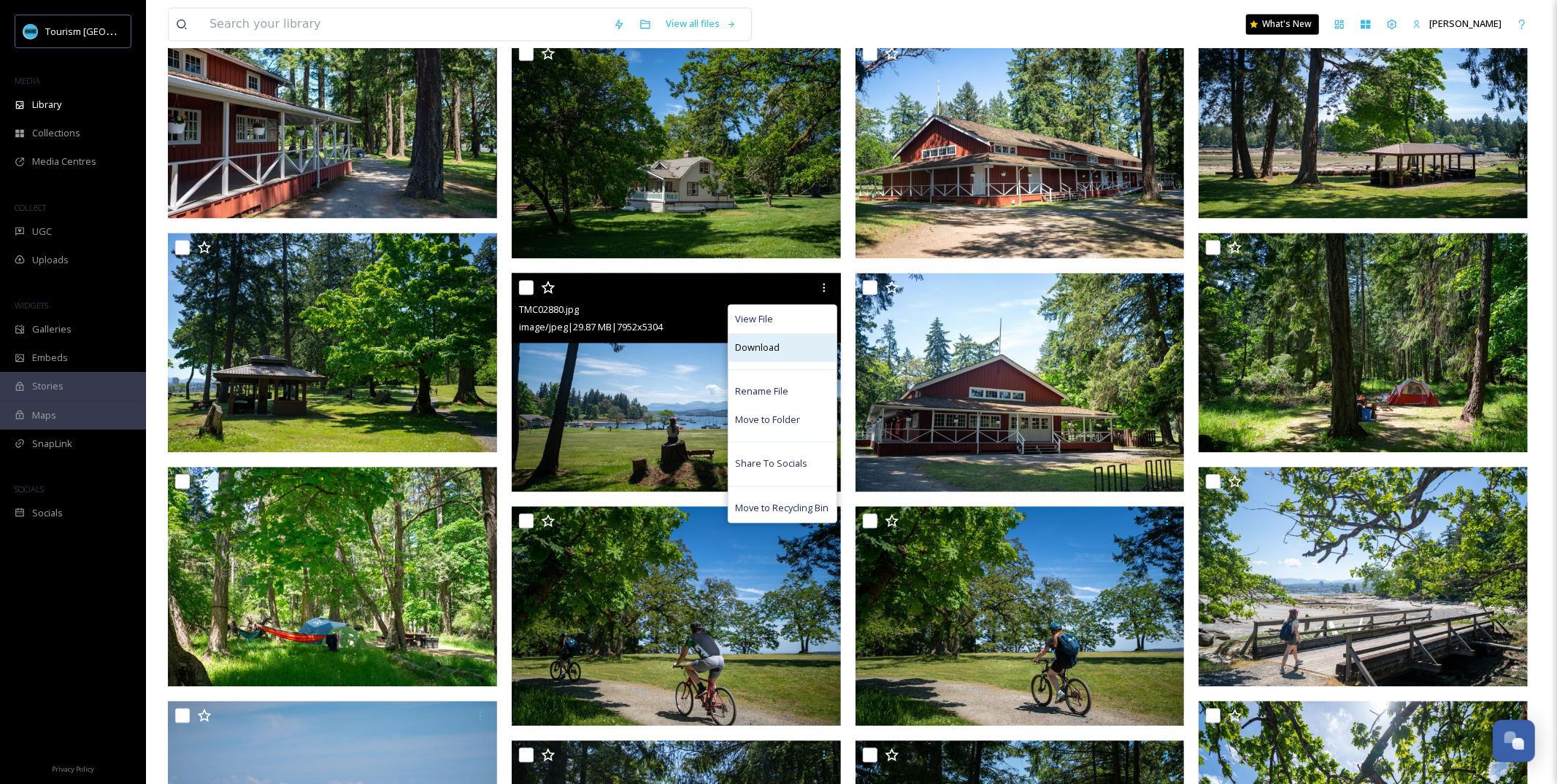
click at [828, 347] on div "Download" at bounding box center [782, 348] width 108 height 28
